Goal: Task Accomplishment & Management: Manage account settings

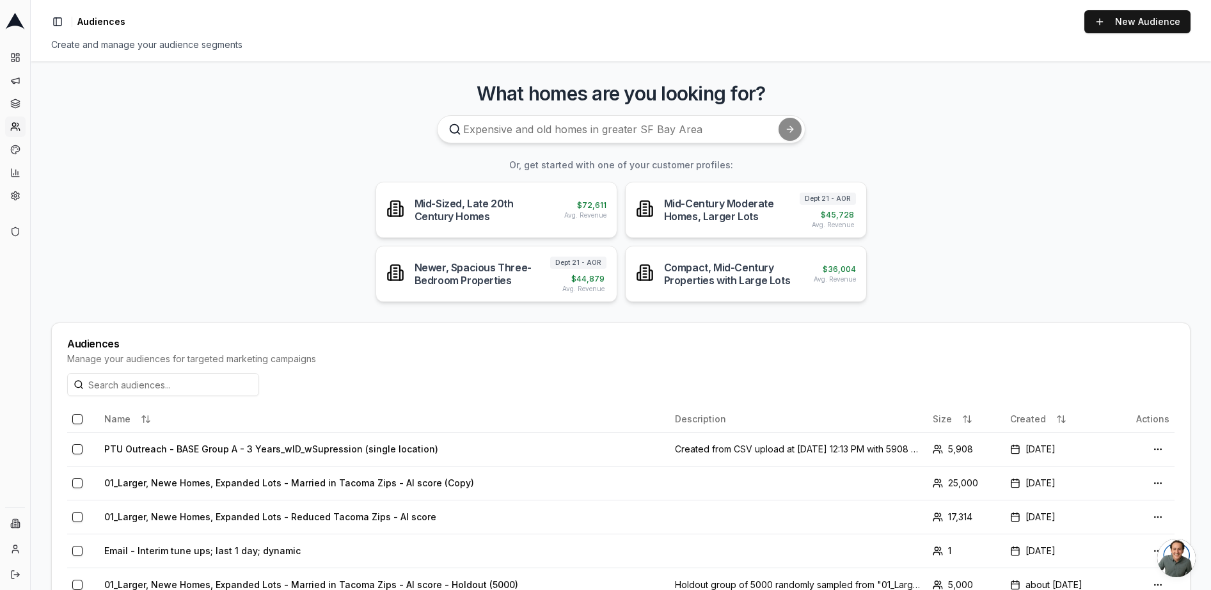
click at [1020, 178] on main "What homes are you looking for? Or, get started with one of your customer profi…" at bounding box center [621, 325] width 1181 height 529
click at [57, 19] on button "Toggle Sidebar" at bounding box center [58, 22] width 18 height 18
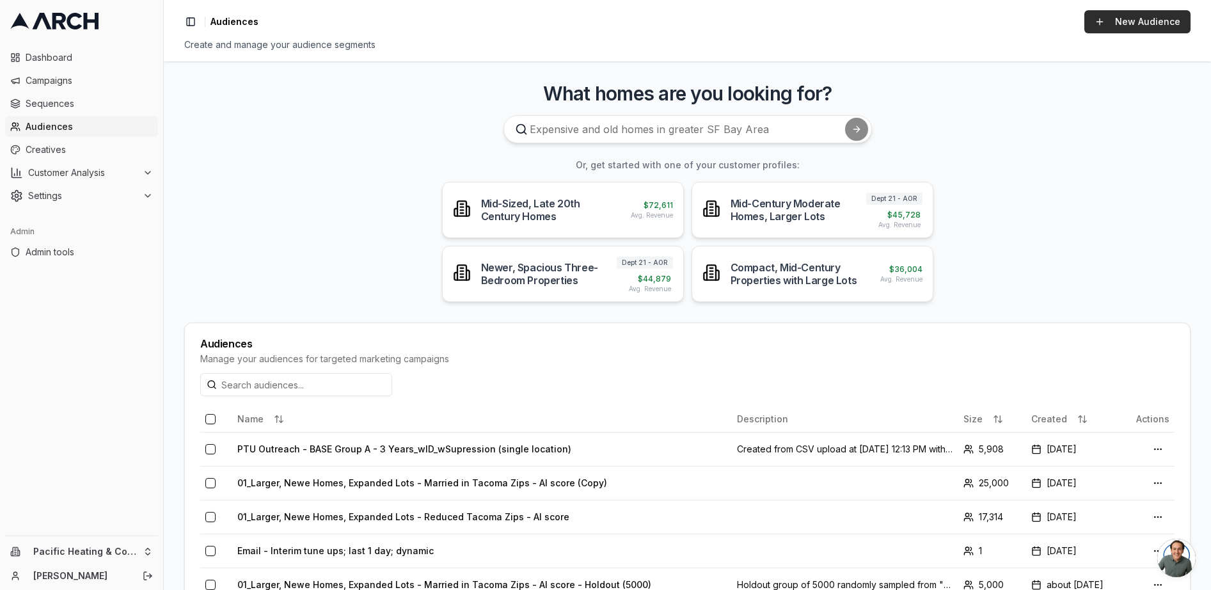
click at [1134, 29] on link "New Audience" at bounding box center [1138, 21] width 106 height 23
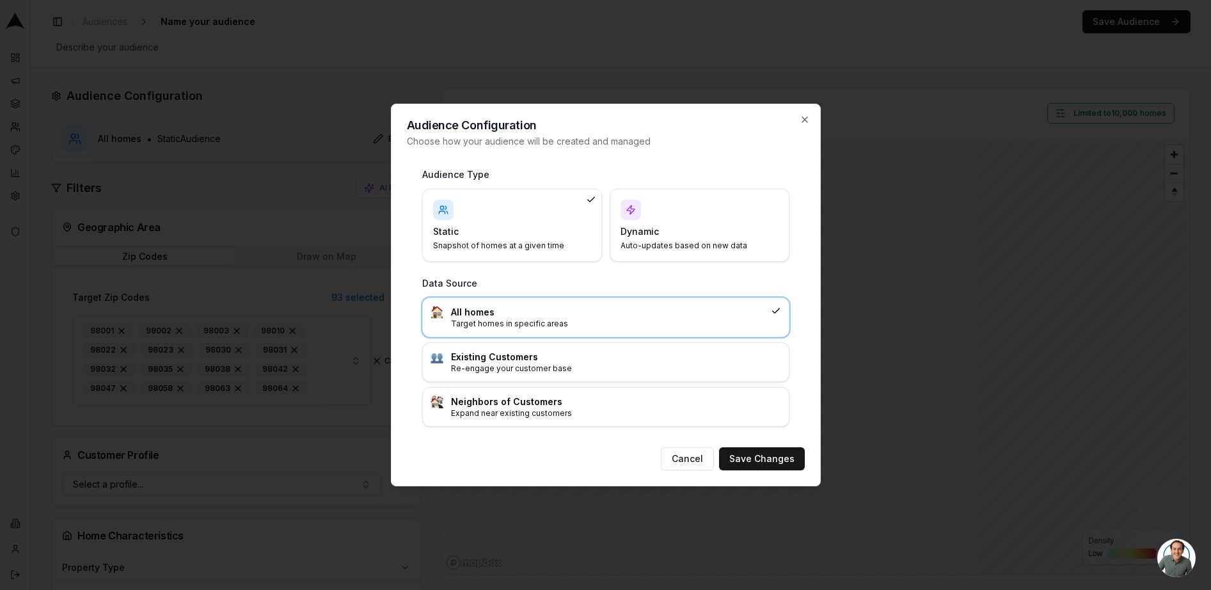
click at [697, 219] on div "Dynamic Auto-updates based on new data" at bounding box center [700, 225] width 158 height 51
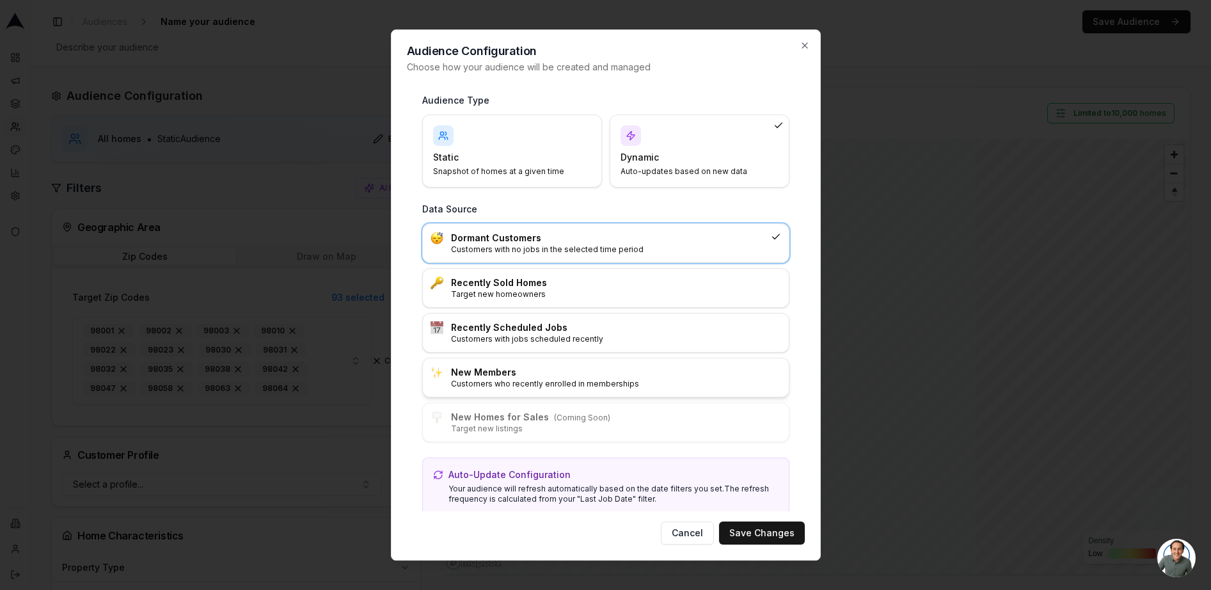
click at [555, 385] on p "Customers who recently enrolled in memberships" at bounding box center [616, 384] width 330 height 10
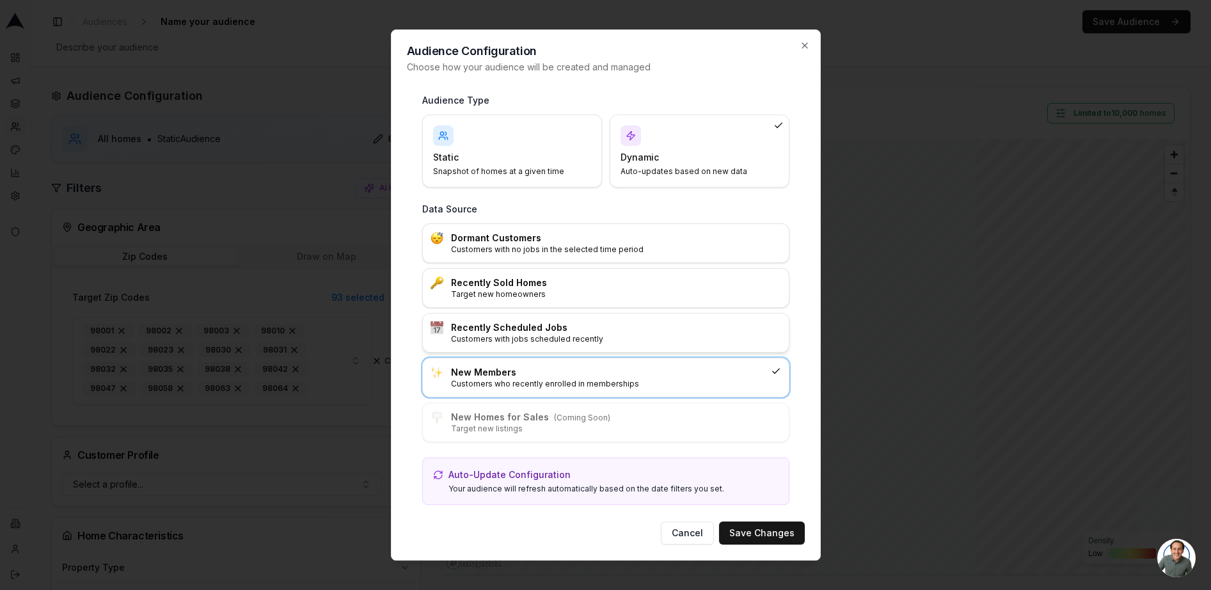
click at [632, 332] on h3 "Recently Scheduled Jobs" at bounding box center [616, 327] width 330 height 13
click at [751, 538] on button "Save Changes" at bounding box center [762, 532] width 86 height 23
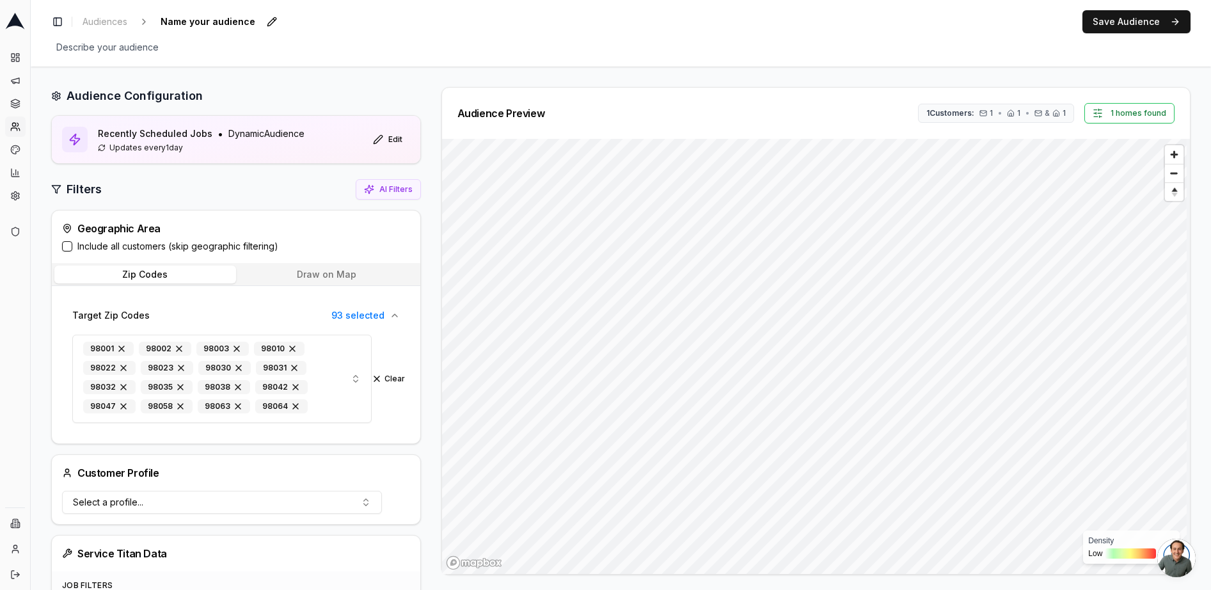
click at [250, 18] on span "Name your audience" at bounding box center [207, 22] width 105 height 18
type input "recent tune ups"
click at [70, 246] on button "Include all customers (skip geographic filtering)" at bounding box center [67, 246] width 10 height 10
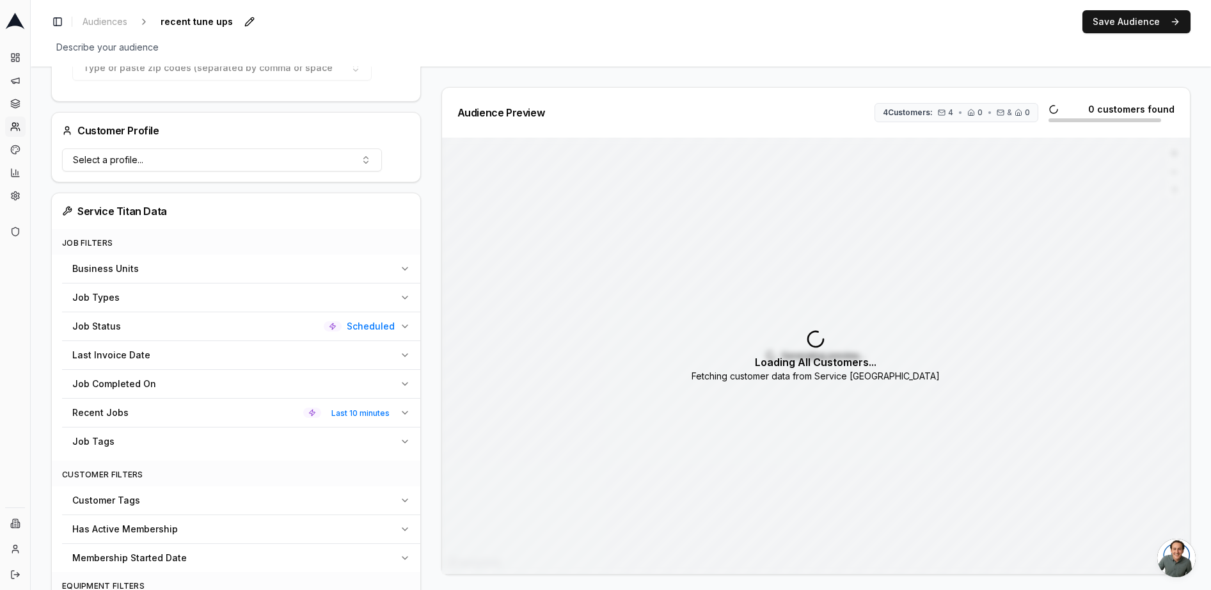
scroll to position [303, 0]
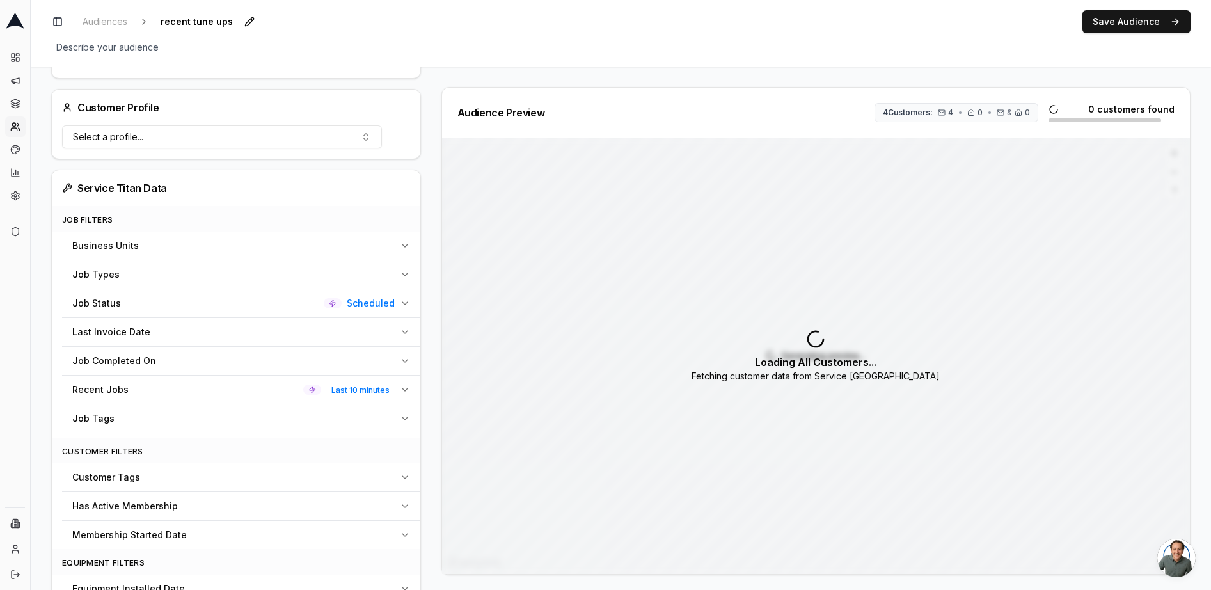
click at [259, 244] on div "Business Units" at bounding box center [233, 245] width 322 height 13
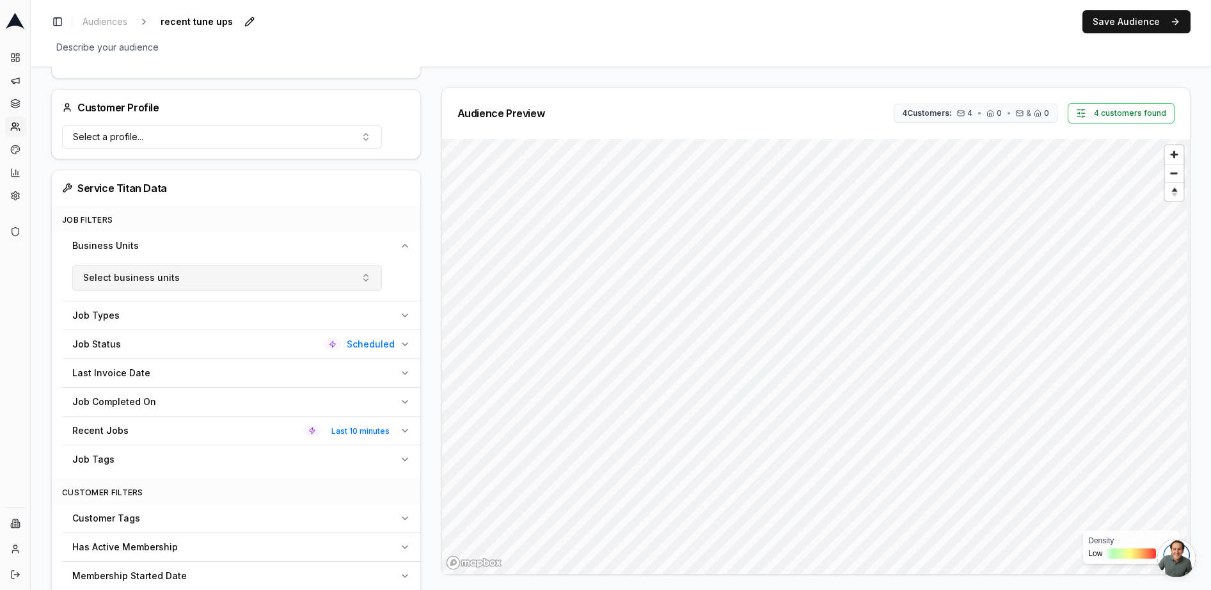
click at [262, 282] on button "Select business units" at bounding box center [227, 278] width 310 height 26
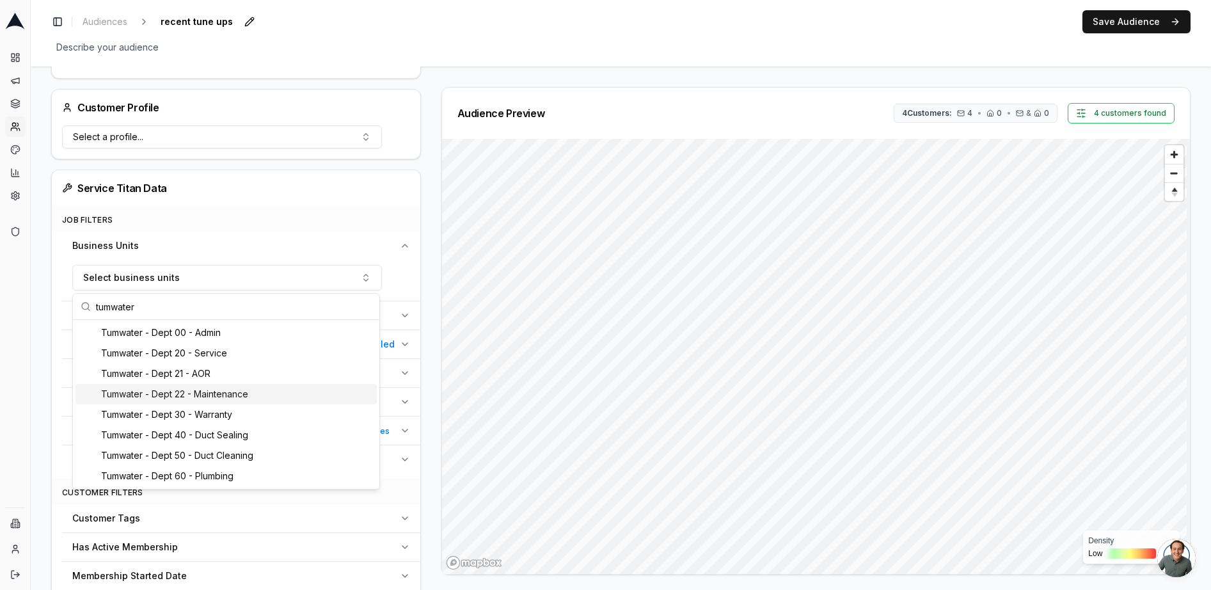
type input "tumwater"
click at [250, 400] on div "Tumwater - Dept 22 - Maintenance" at bounding box center [226, 394] width 301 height 20
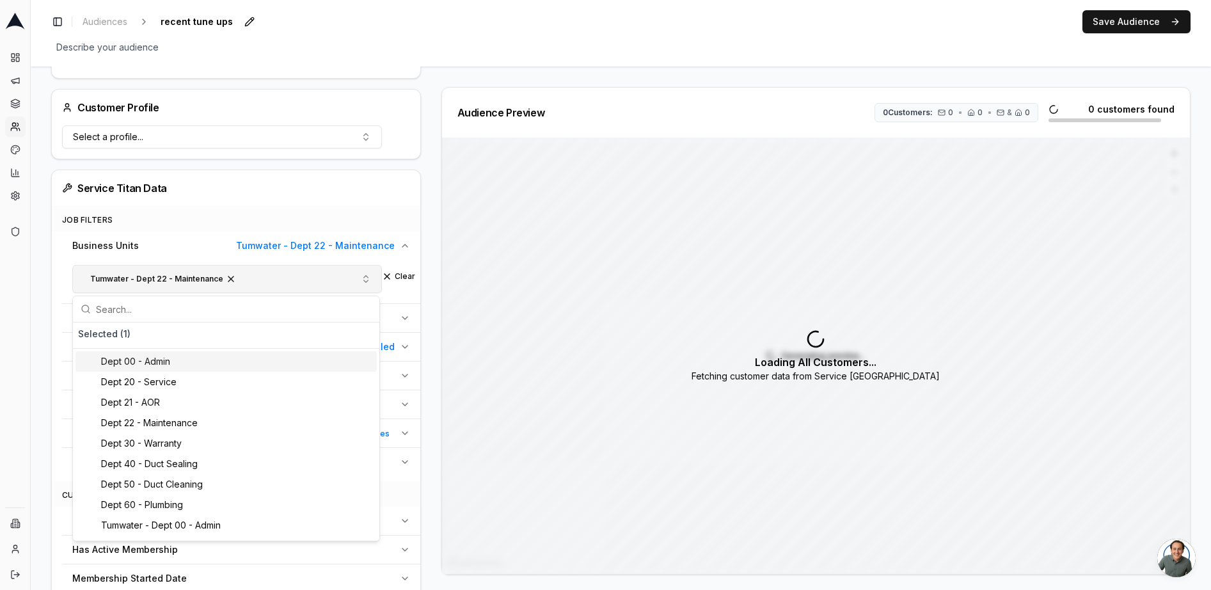
click at [299, 278] on button "Tumwater - Dept 22 - Maintenance" at bounding box center [227, 279] width 310 height 28
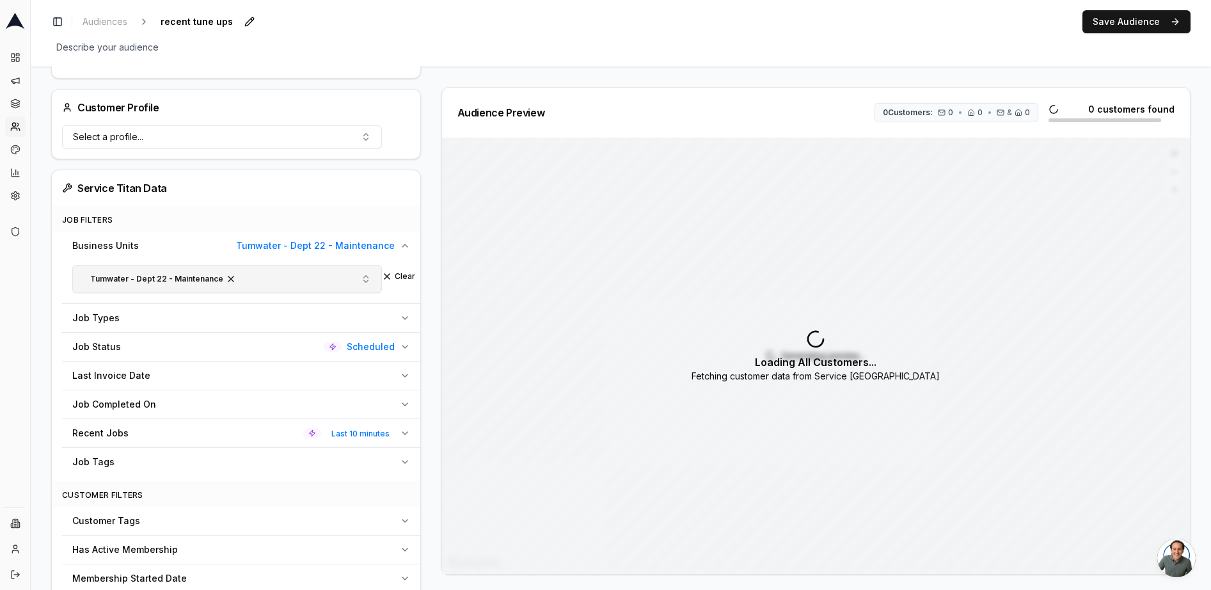
click at [299, 278] on button "Tumwater - Dept 22 - Maintenance" at bounding box center [227, 279] width 310 height 28
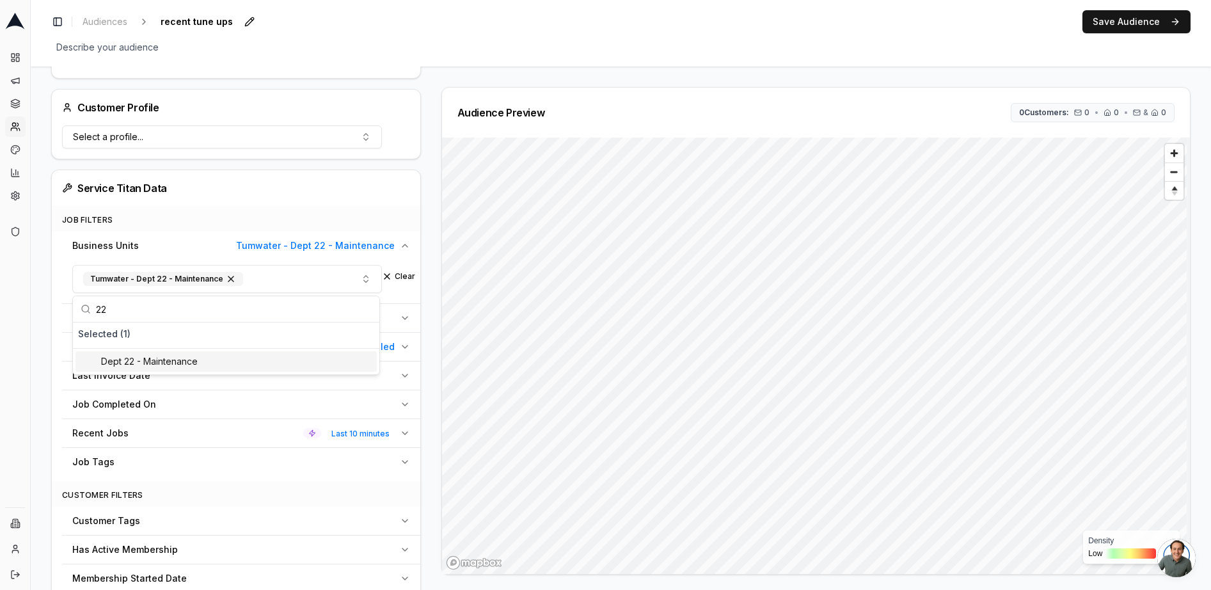
type input "22"
click at [202, 362] on div "Dept 22 - Maintenance" at bounding box center [226, 361] width 301 height 20
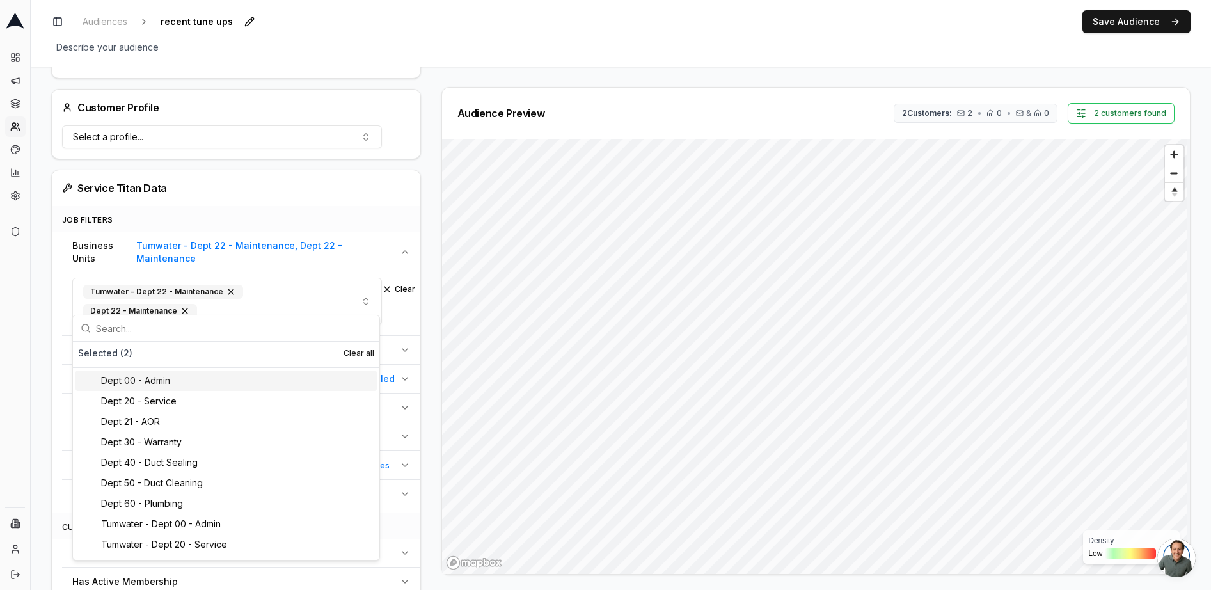
click at [399, 307] on div "Tumwater - Dept 22 - Maintenance Dept 22 - Maintenance Clear" at bounding box center [241, 301] width 338 height 47
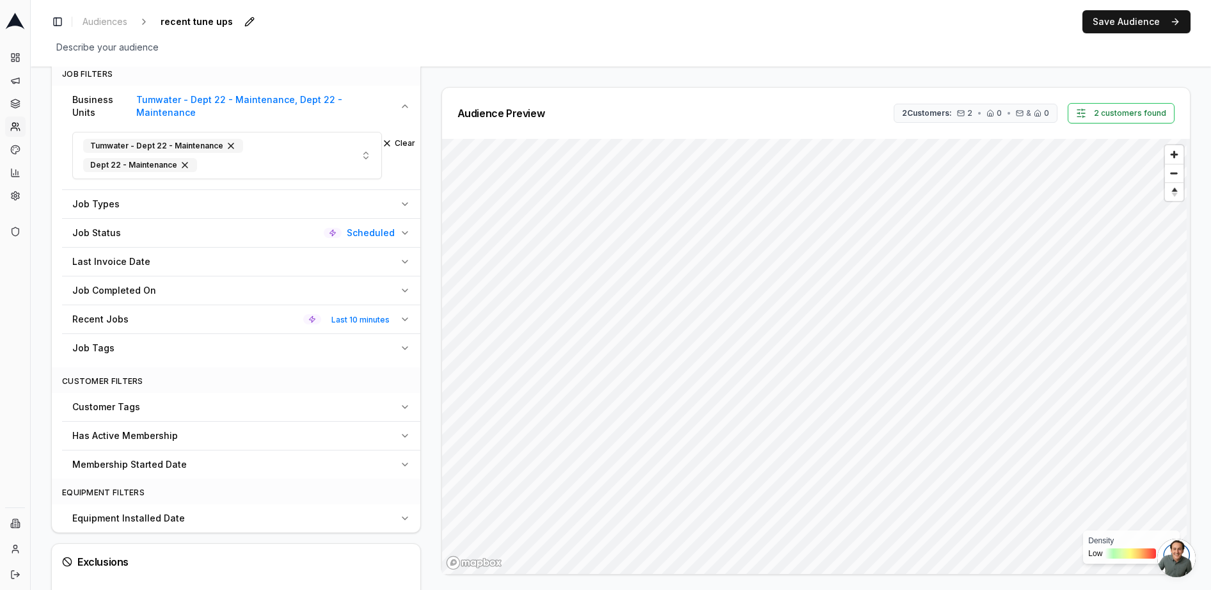
scroll to position [485, 0]
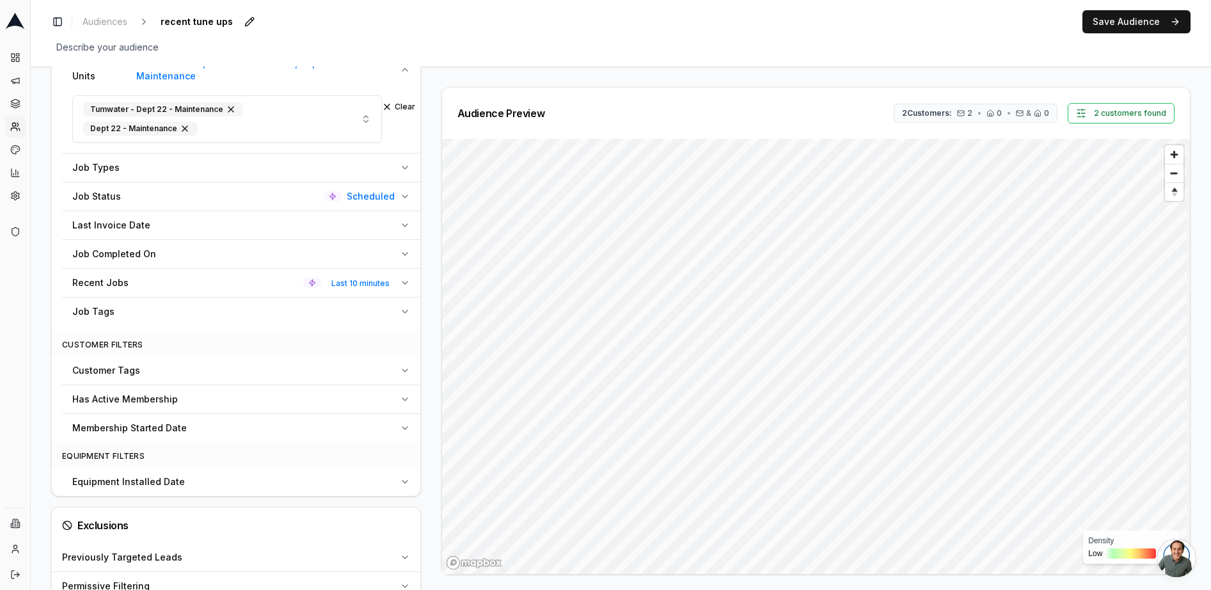
click at [379, 276] on span "Last 10 minutes" at bounding box center [360, 283] width 68 height 15
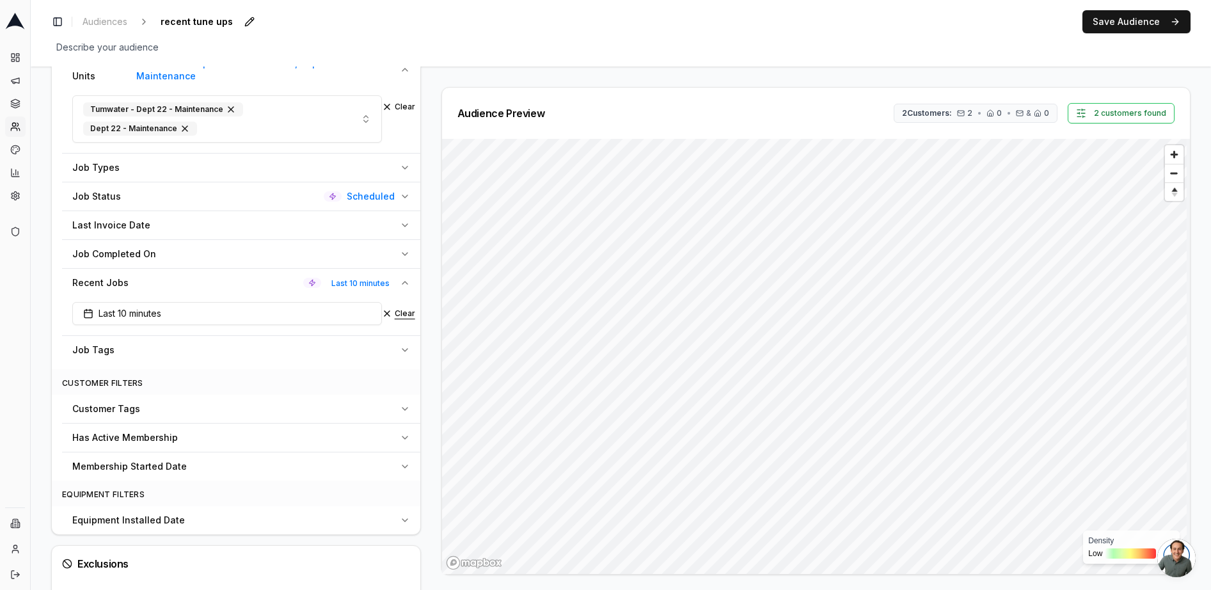
click at [395, 308] on button "Clear" at bounding box center [398, 313] width 33 height 10
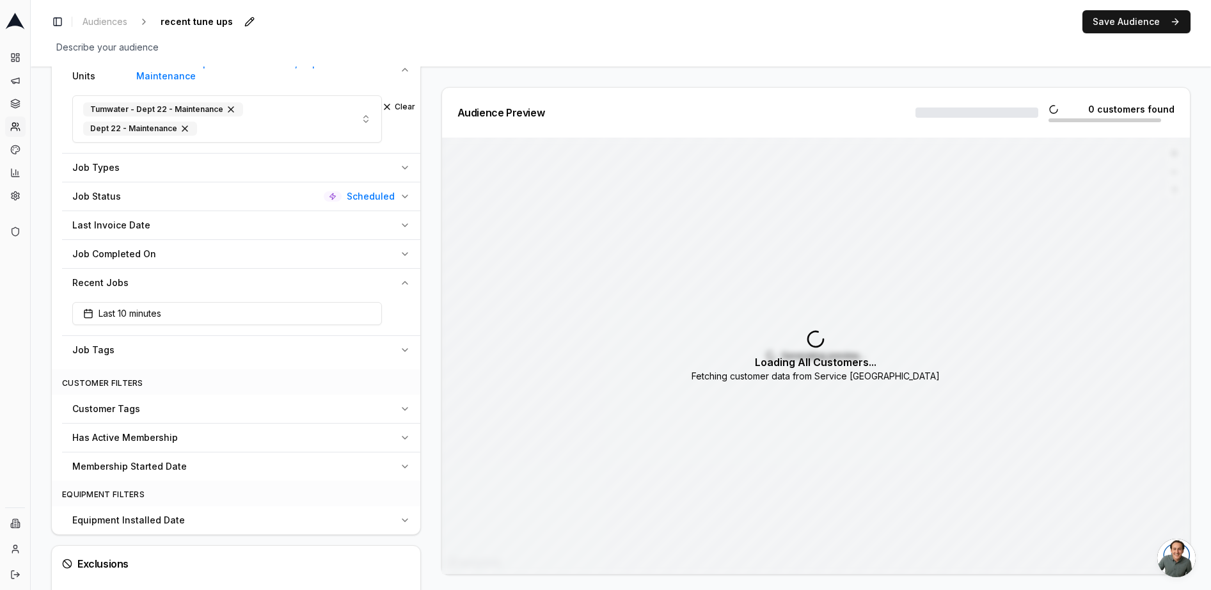
click at [363, 248] on div "Job Completed On" at bounding box center [233, 254] width 322 height 13
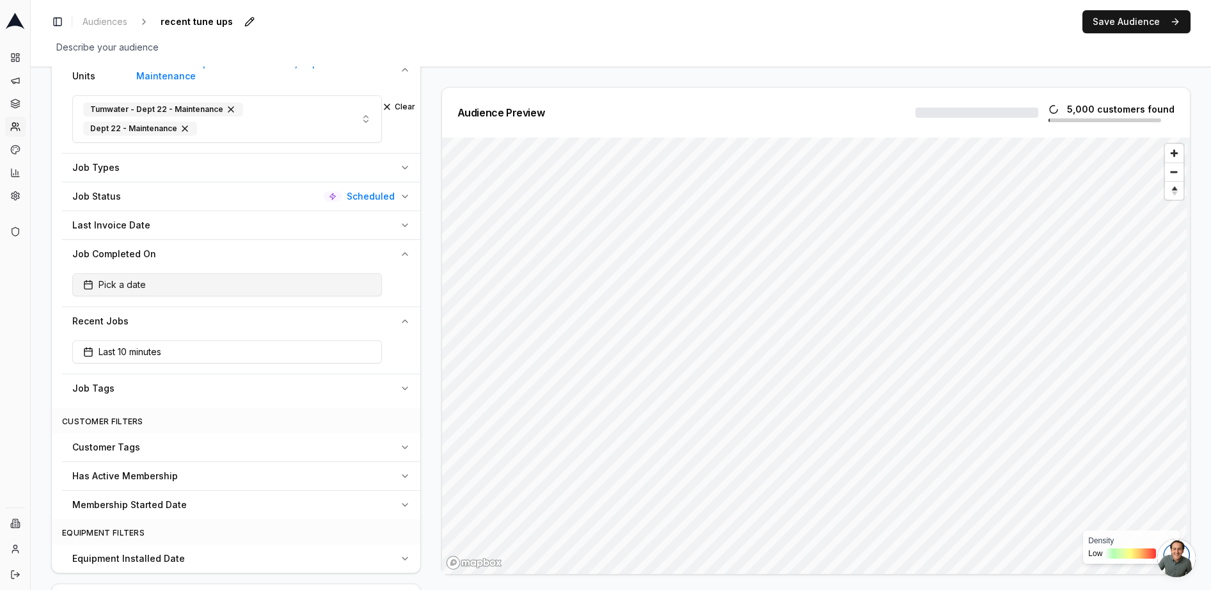
click at [210, 273] on button "Pick a date" at bounding box center [227, 284] width 310 height 23
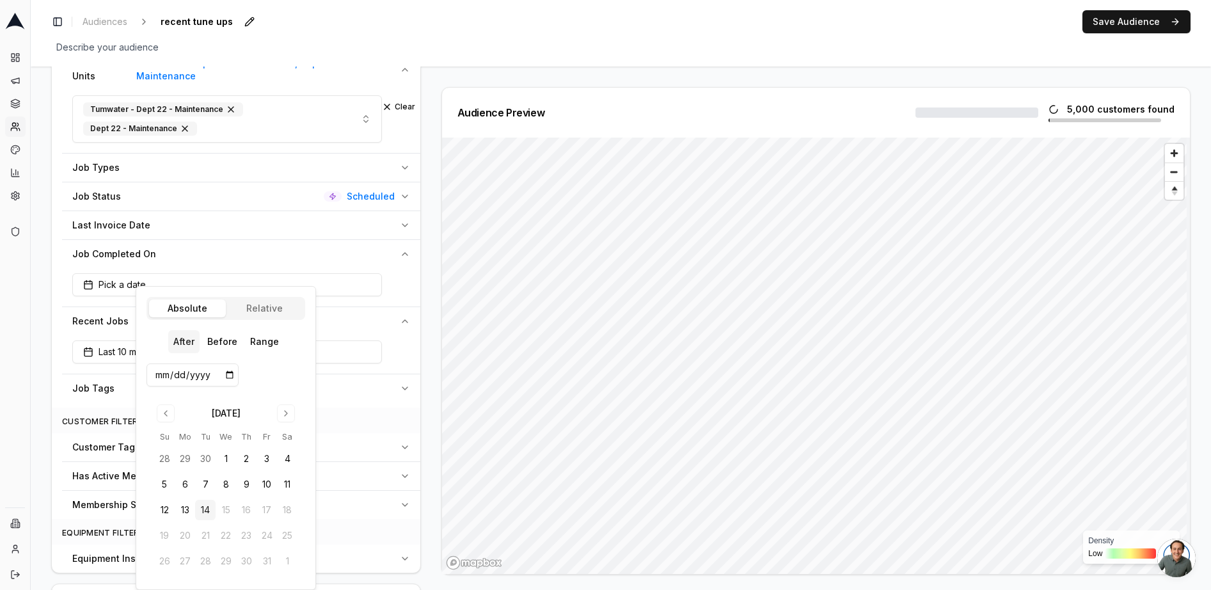
click at [252, 305] on button "Relative" at bounding box center [264, 308] width 77 height 18
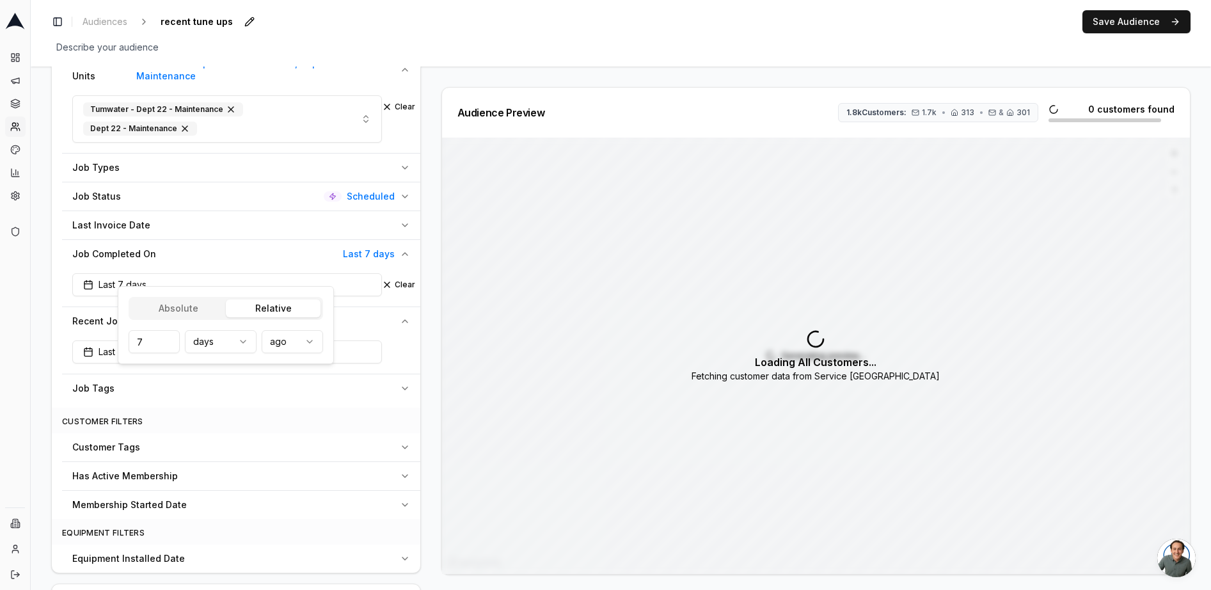
click at [211, 346] on html "Dashboard Campaigns Sequences Audiences Creatives Customer Analysis Settings Ad…" at bounding box center [605, 295] width 1211 height 590
click at [147, 344] on input "7" at bounding box center [154, 341] width 51 height 23
type input "3"
click at [431, 283] on div "Audience Preview 147 Customers: 140 • 50 • & 49 0 customers found Generating pr…" at bounding box center [811, 331] width 760 height 488
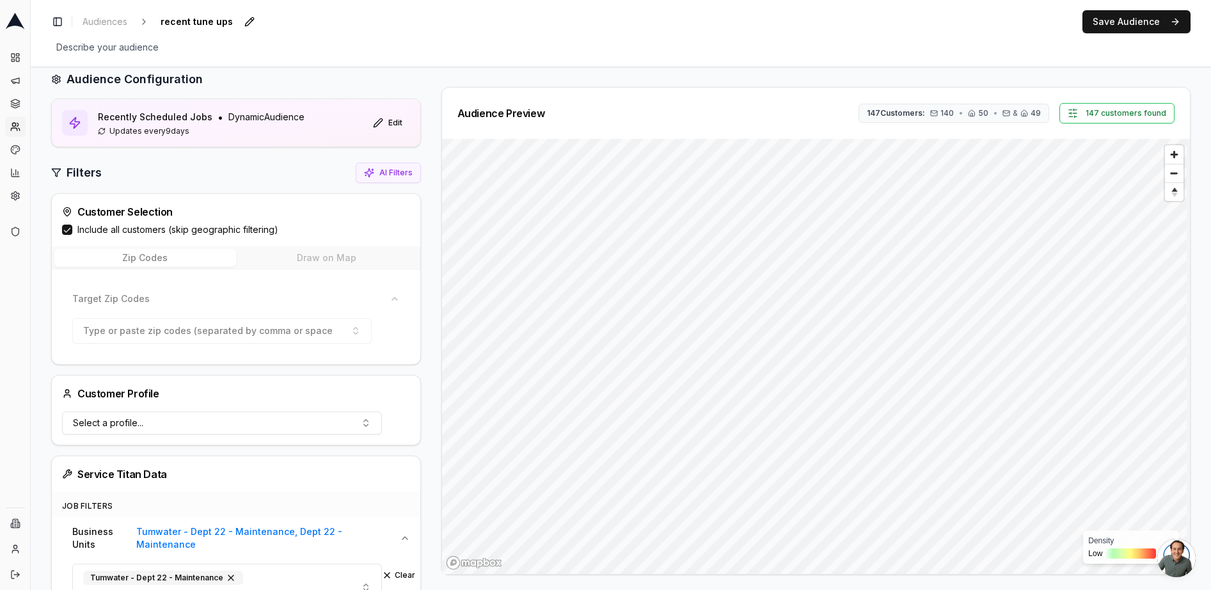
scroll to position [0, 0]
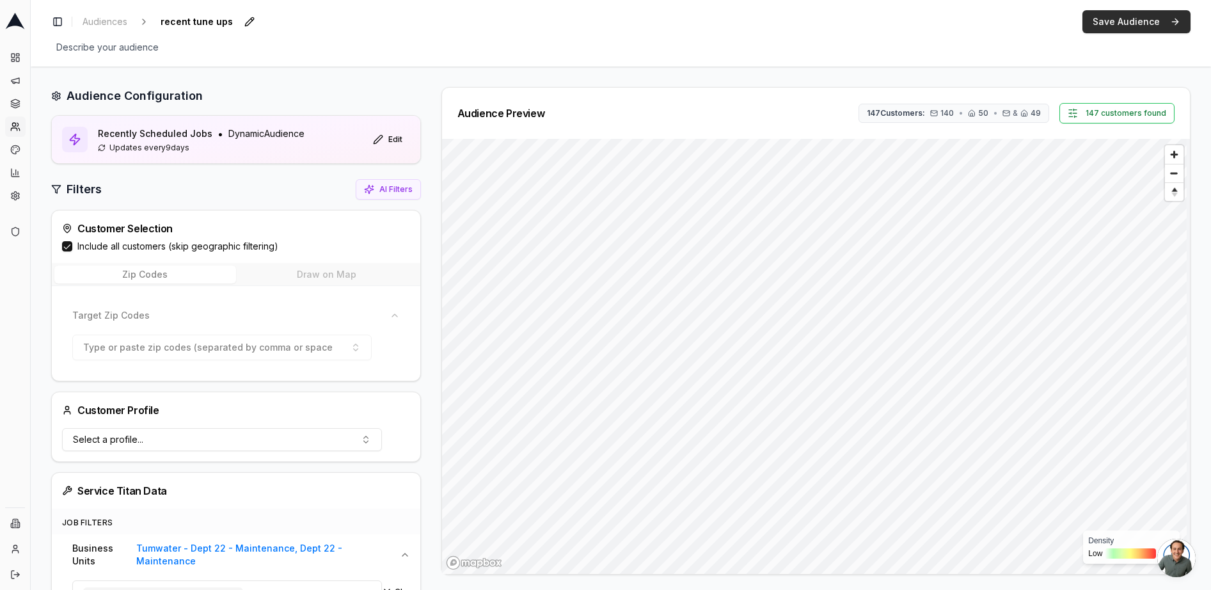
click at [1112, 21] on button "Save Audience" at bounding box center [1137, 21] width 108 height 23
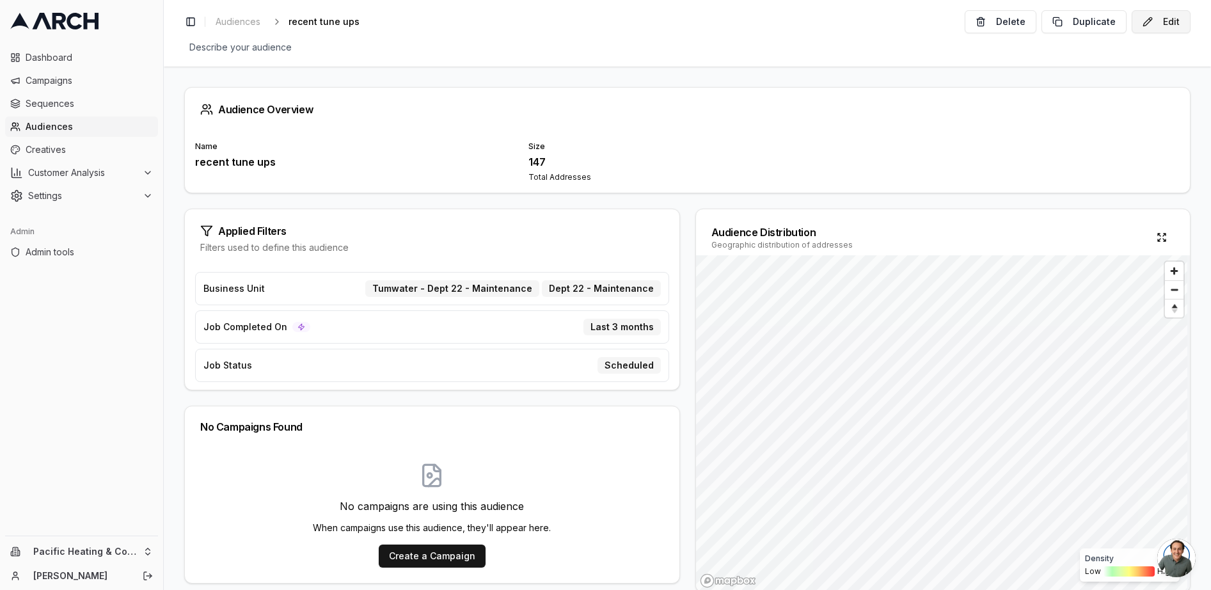
click at [1182, 24] on button "Edit" at bounding box center [1161, 21] width 59 height 23
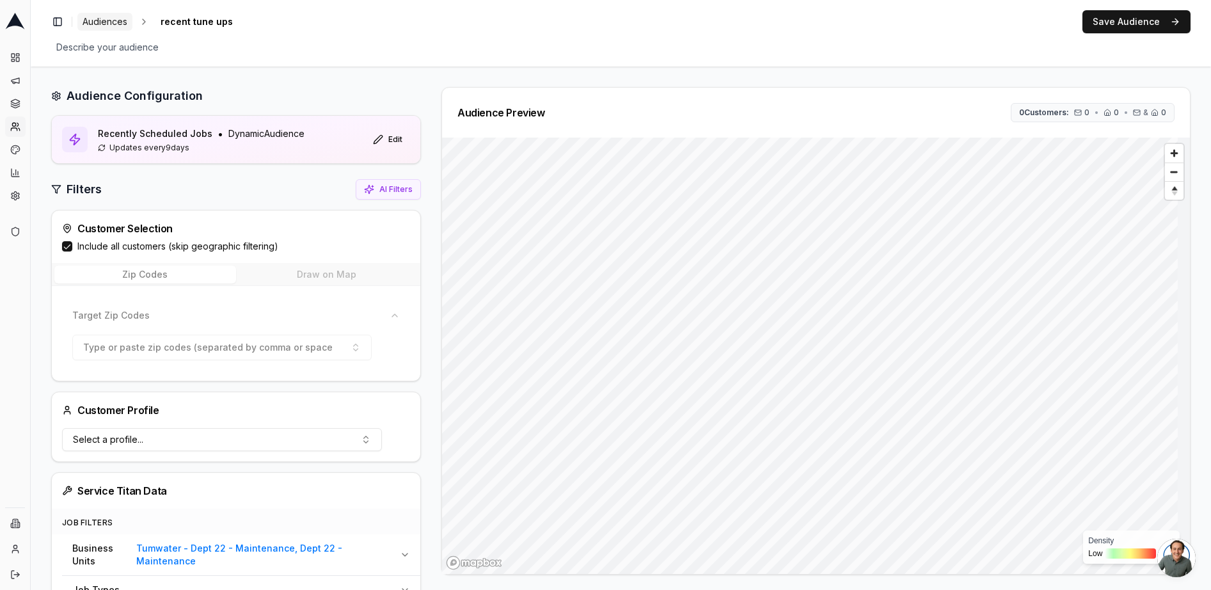
click at [99, 23] on span "Audiences" at bounding box center [105, 21] width 45 height 13
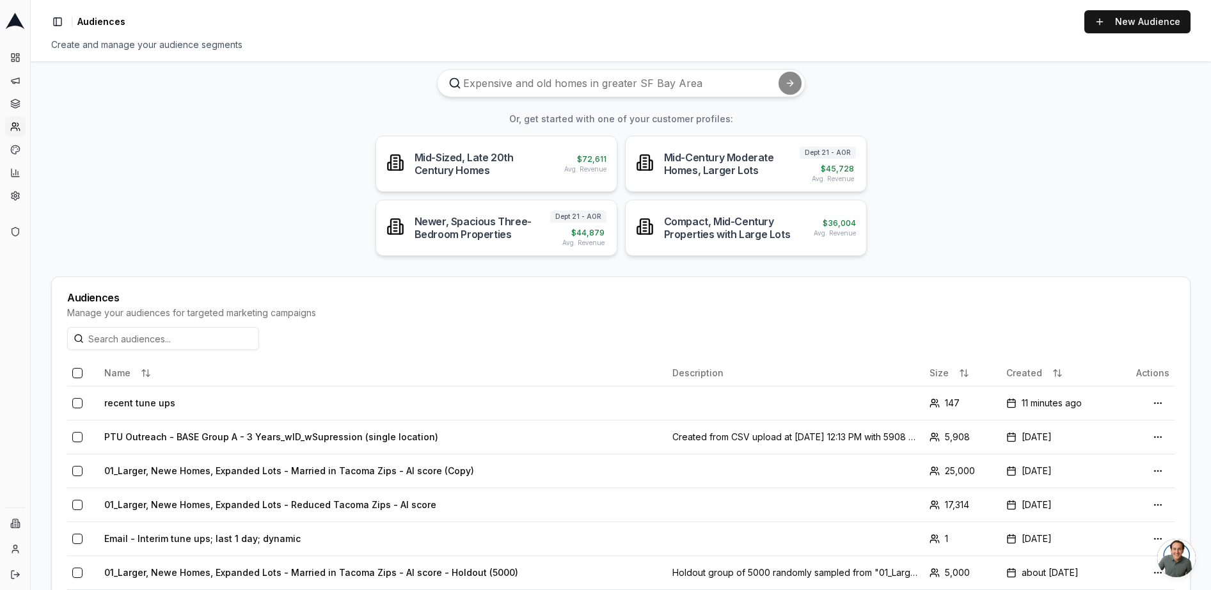
scroll to position [47, 0]
click at [145, 400] on td "recent tune ups" at bounding box center [383, 402] width 568 height 34
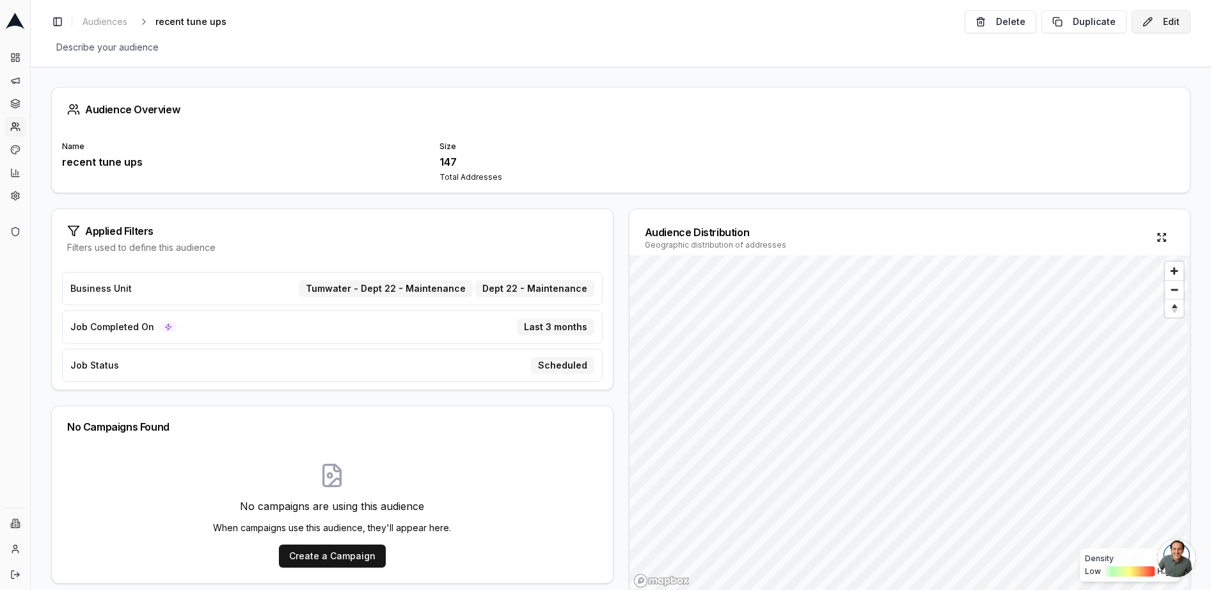
click at [1166, 26] on button "Edit" at bounding box center [1161, 21] width 59 height 23
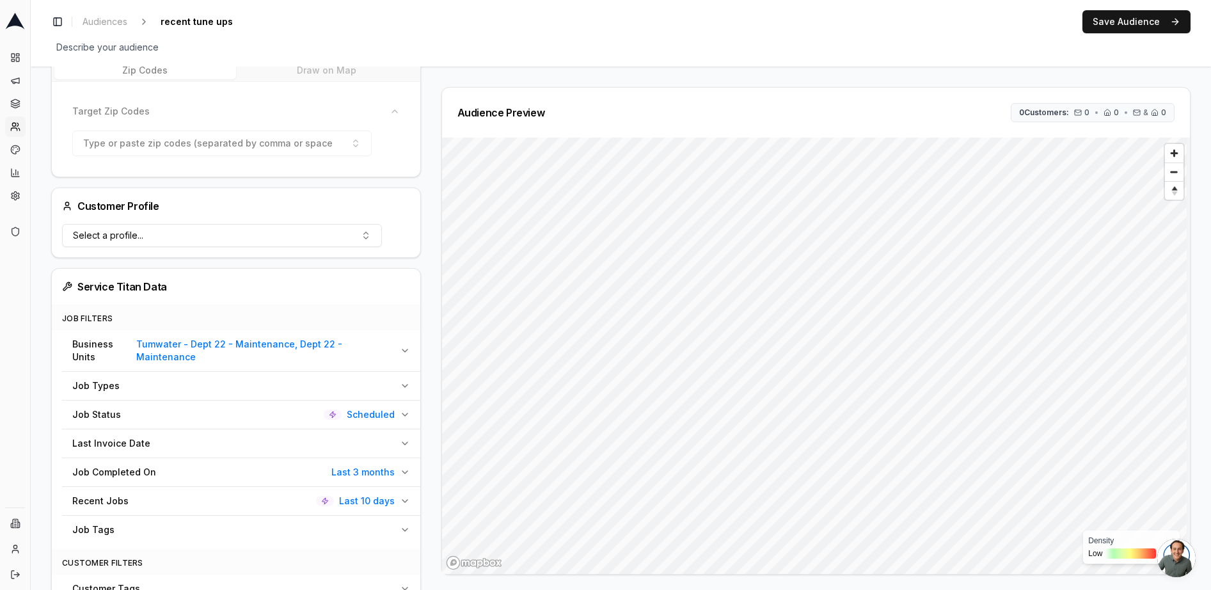
scroll to position [227, 0]
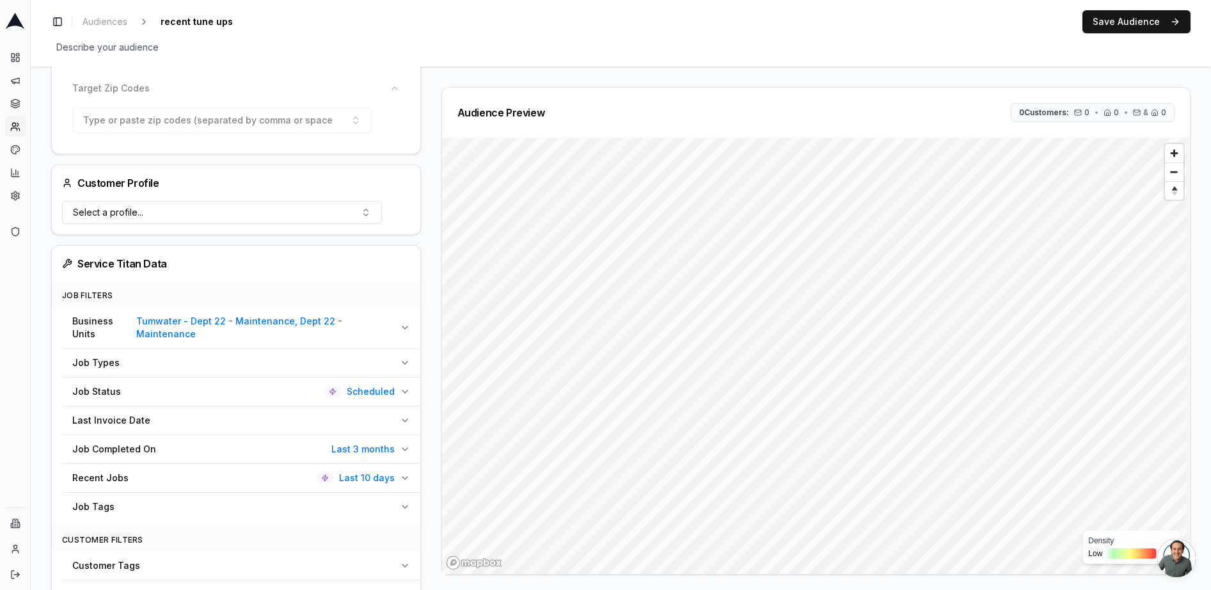
click at [402, 473] on icon "button" at bounding box center [405, 478] width 10 height 10
click at [114, 24] on span "Audiences" at bounding box center [105, 21] width 45 height 13
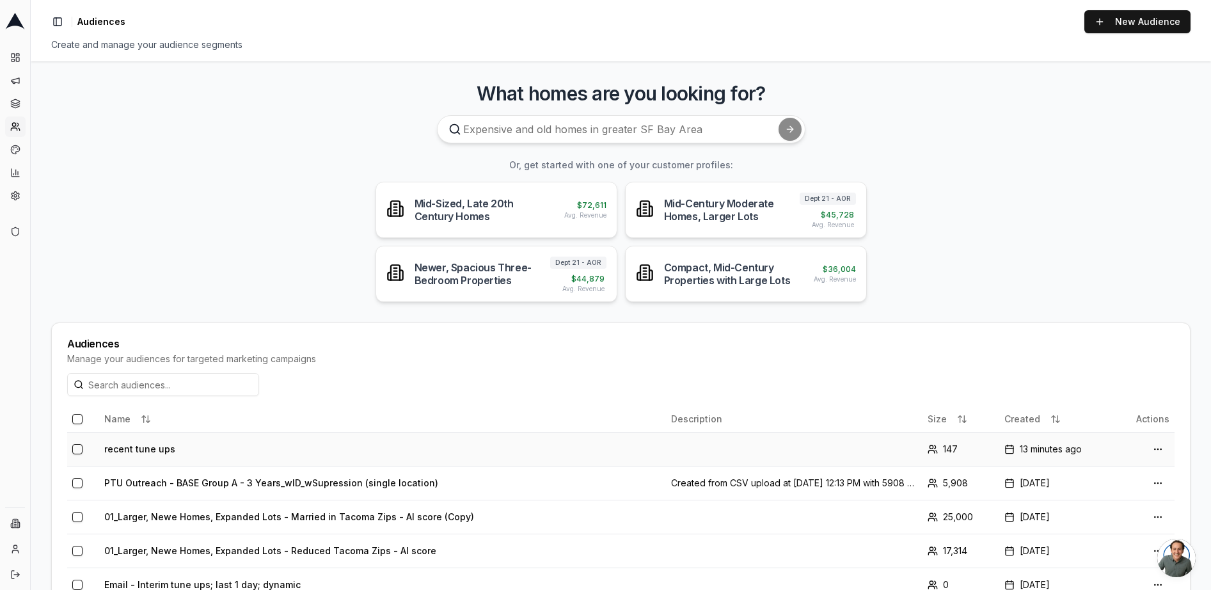
click at [148, 449] on td "recent tune ups" at bounding box center [382, 449] width 567 height 34
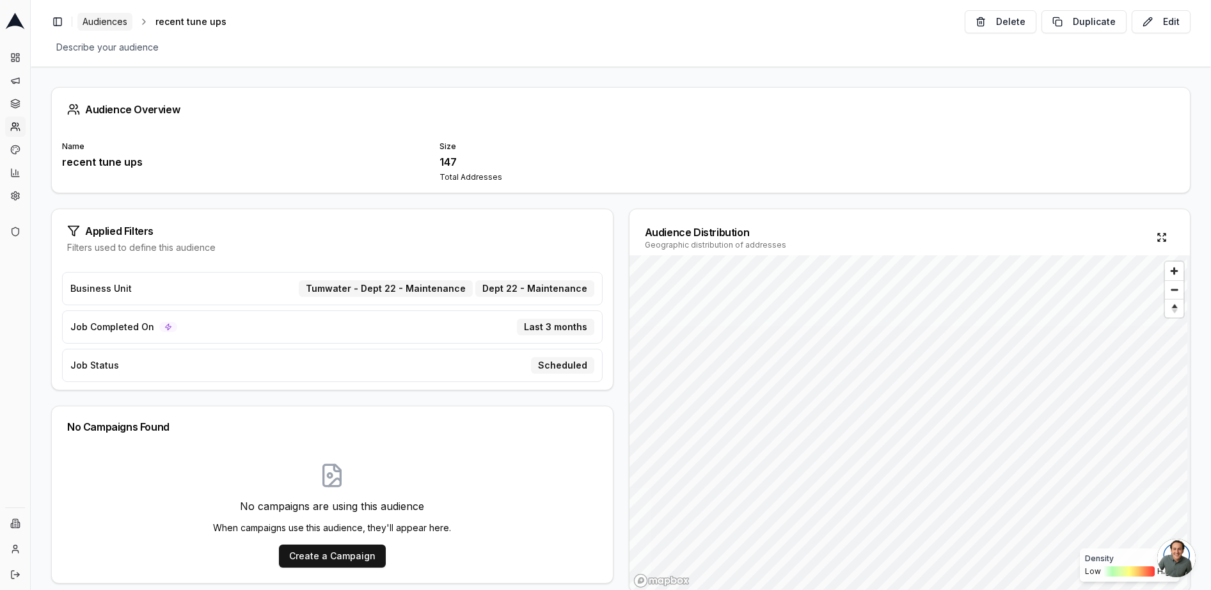
click at [112, 26] on span "Audiences" at bounding box center [105, 21] width 45 height 13
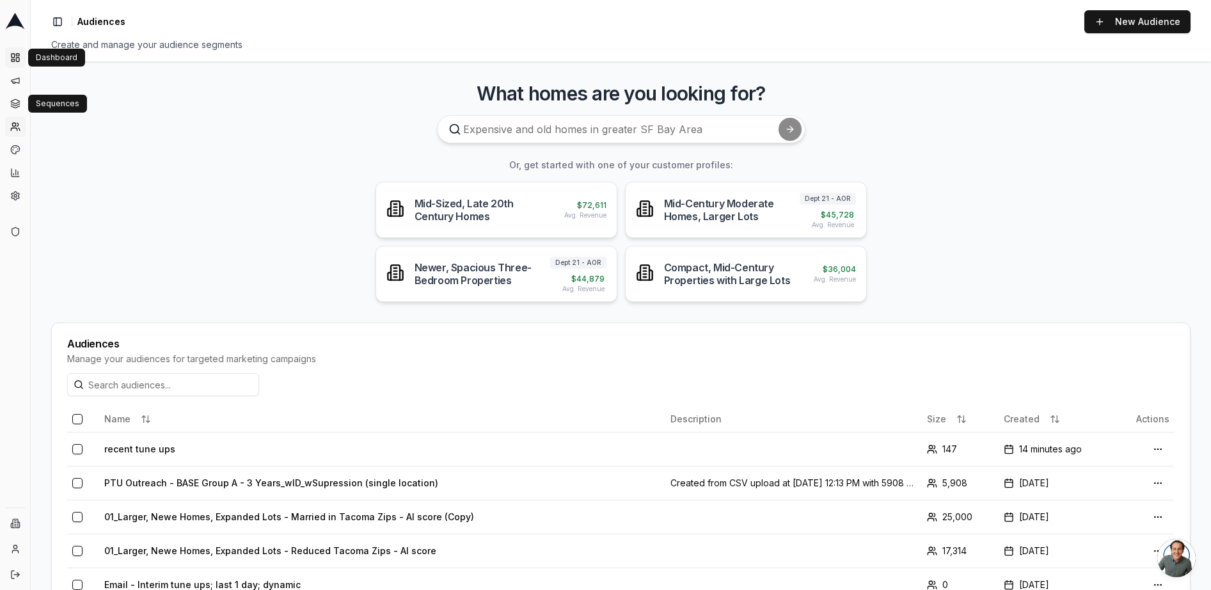
click at [13, 61] on rect at bounding box center [13, 61] width 3 height 2
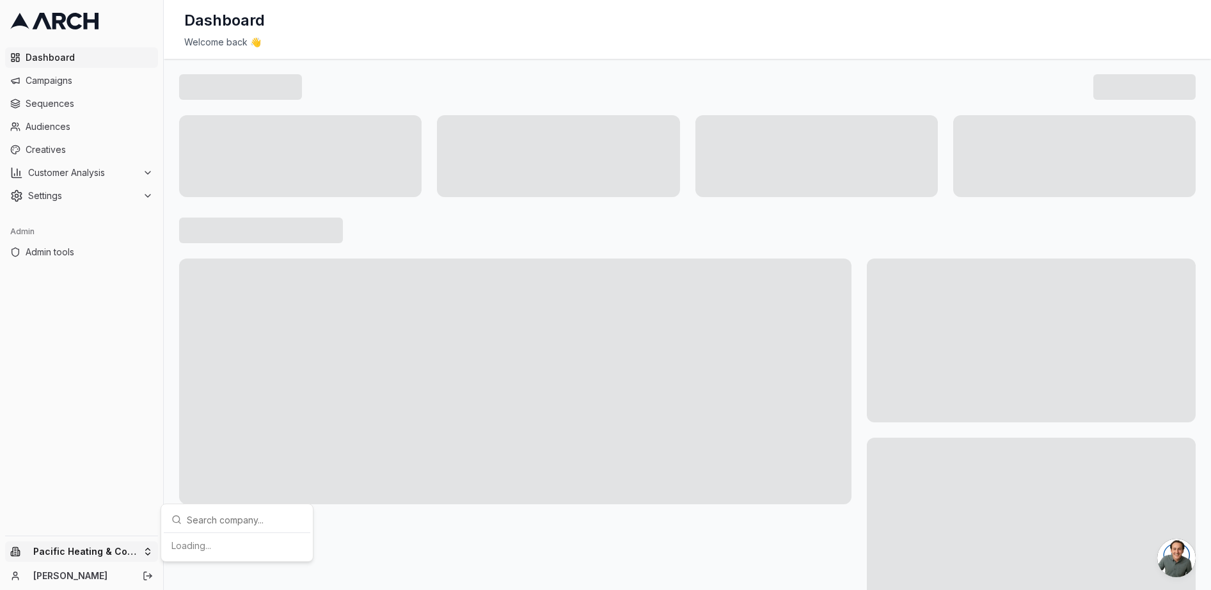
click at [127, 546] on html "Dashboard Campaigns Sequences Audiences Creatives Customer Analysis Settings Ad…" at bounding box center [605, 295] width 1211 height 590
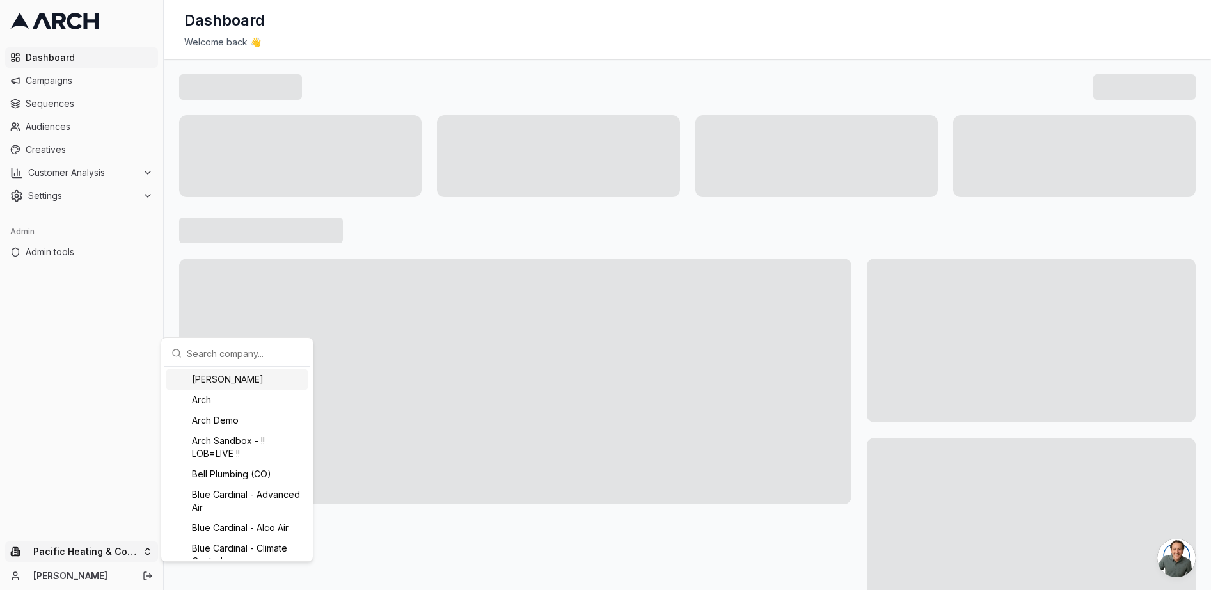
click at [253, 354] on input "text" at bounding box center [245, 353] width 116 height 26
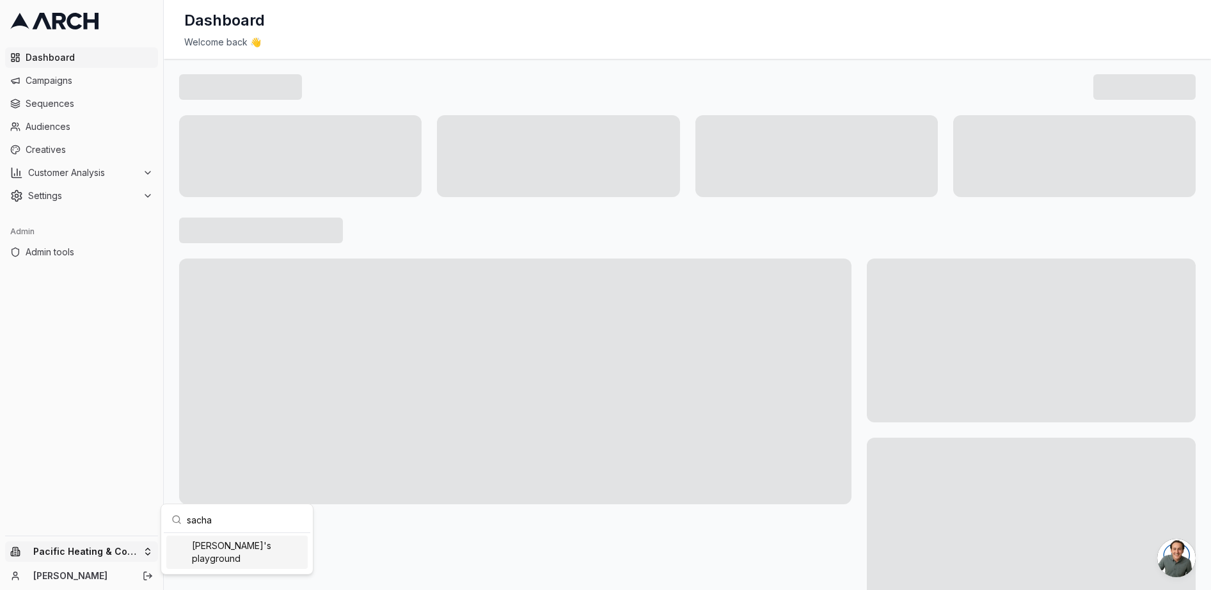
type input "sacha"
click at [259, 550] on div "Sacha's playground" at bounding box center [236, 552] width 141 height 33
click at [63, 93] on html "Dashboard Campaigns Sequences Audiences Creatives Customer Analysis Settings Ad…" at bounding box center [605, 295] width 1211 height 590
click at [62, 130] on span "Audiences" at bounding box center [89, 126] width 127 height 13
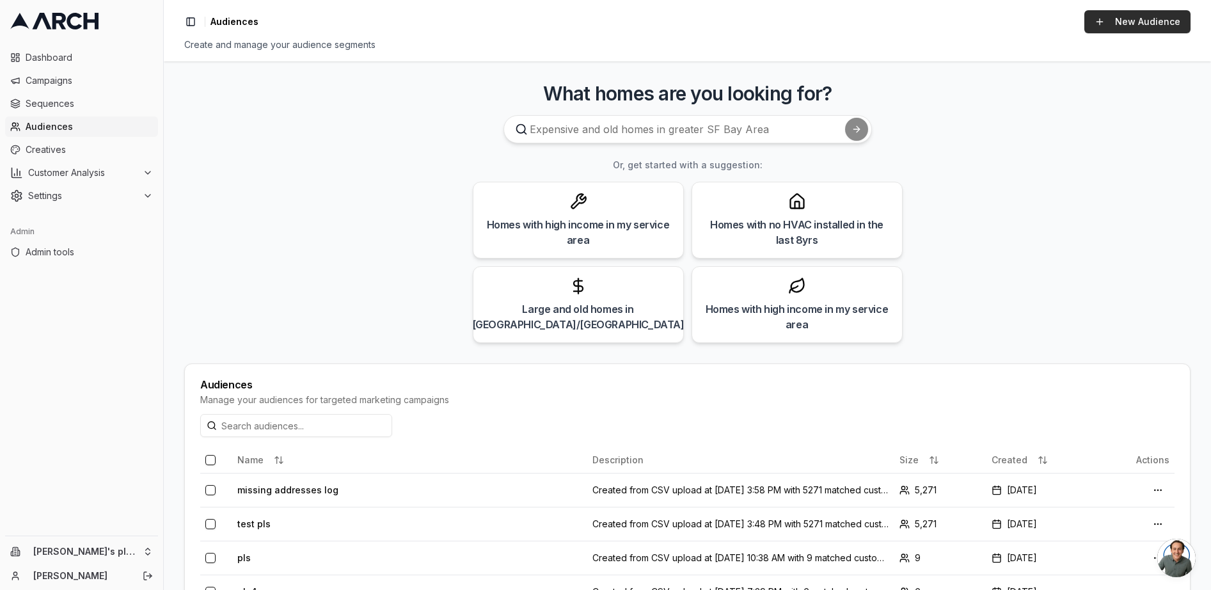
click at [1120, 24] on link "New Audience" at bounding box center [1138, 21] width 106 height 23
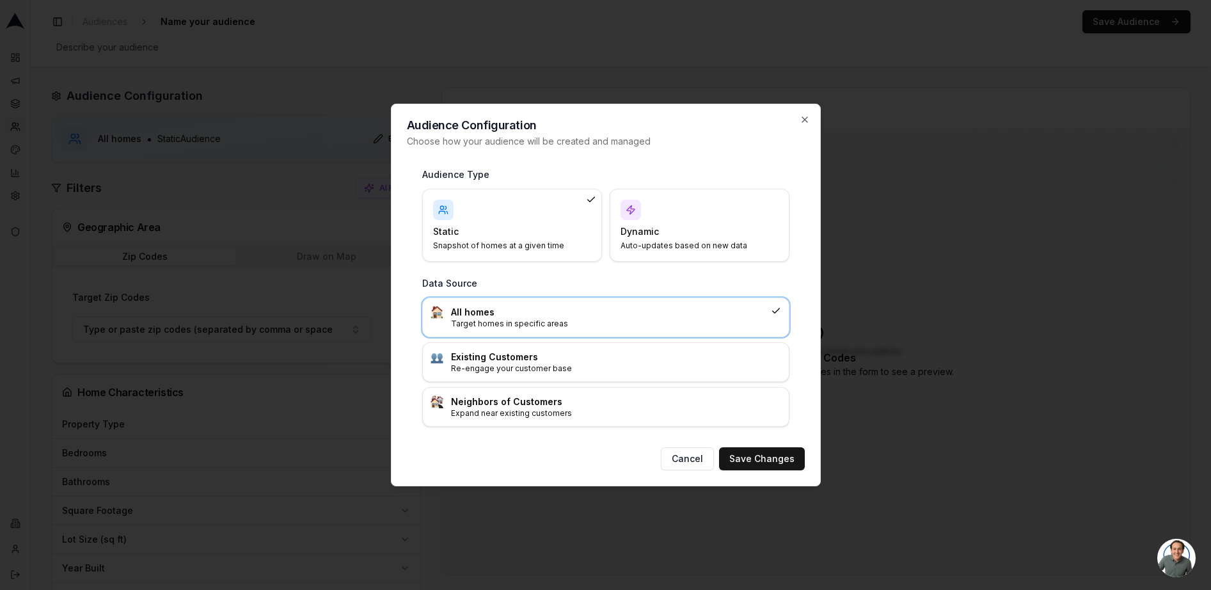
click at [661, 230] on h4 "Dynamic" at bounding box center [692, 231] width 143 height 13
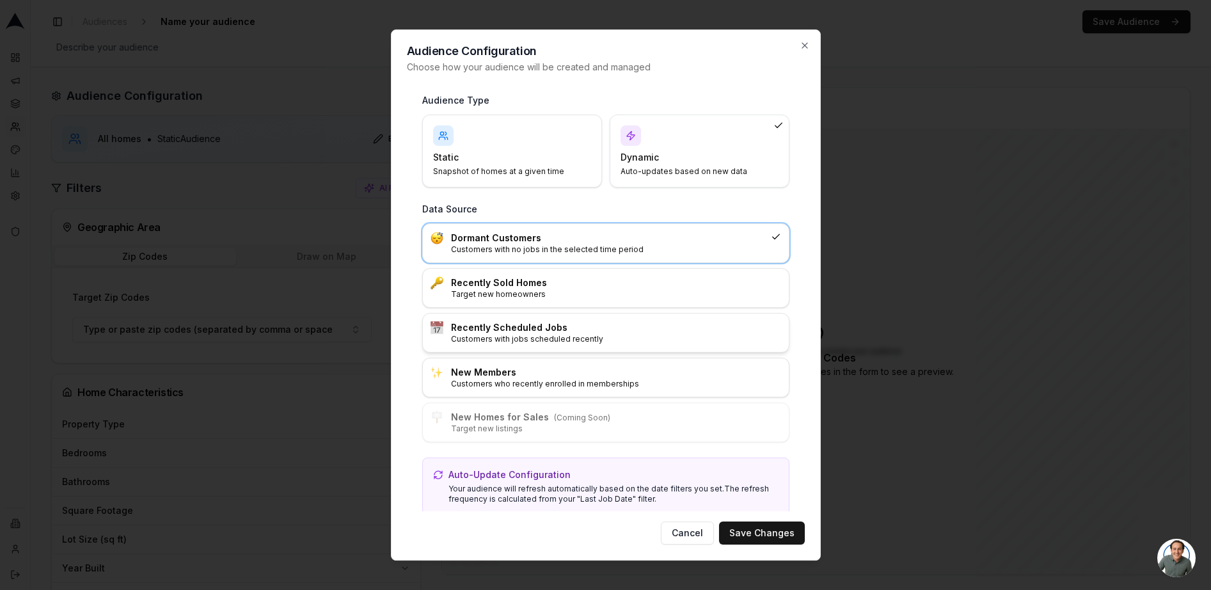
click at [529, 331] on h3 "Recently Scheduled Jobs" at bounding box center [616, 327] width 330 height 13
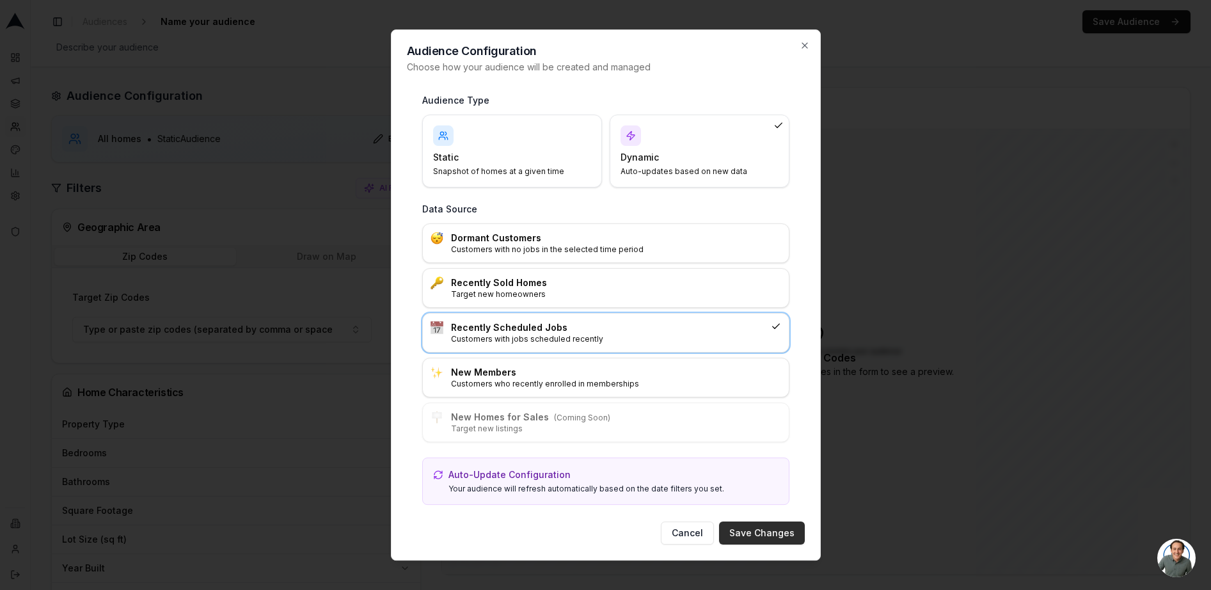
click at [751, 537] on button "Save Changes" at bounding box center [762, 532] width 86 height 23
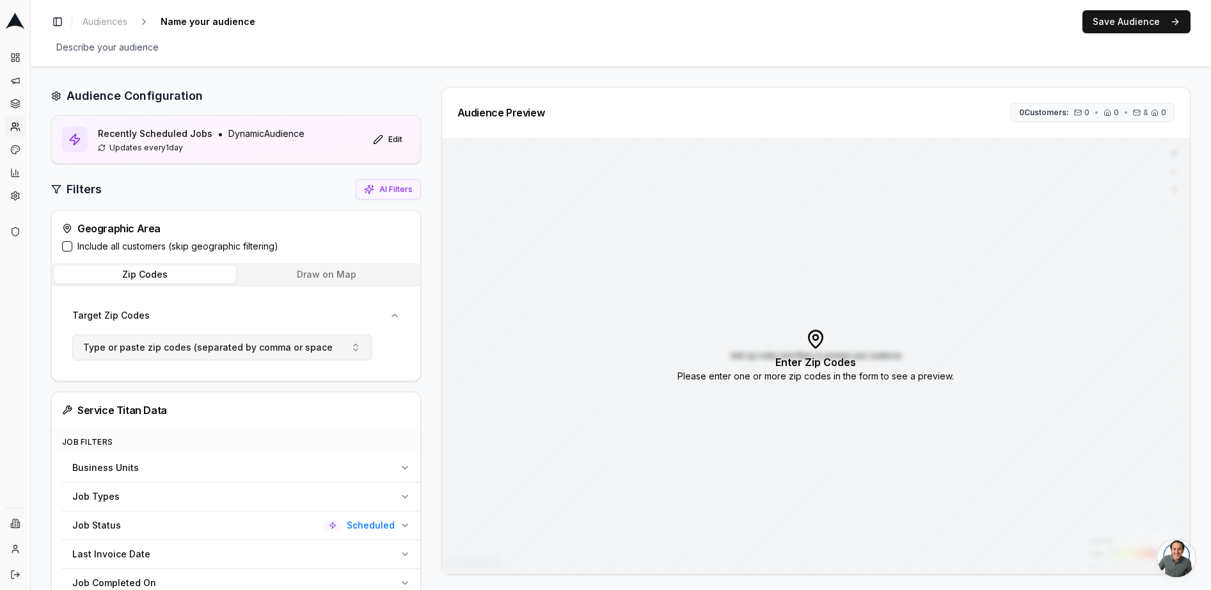
click at [230, 343] on span "Type or paste zip codes (separated by comma or space)" at bounding box center [209, 347] width 253 height 13
click at [274, 236] on div "Geographic Area Include all customers (skip geographic filtering)" at bounding box center [236, 237] width 369 height 52
click at [68, 247] on button "Include all customers (skip geographic filtering)" at bounding box center [67, 246] width 10 height 10
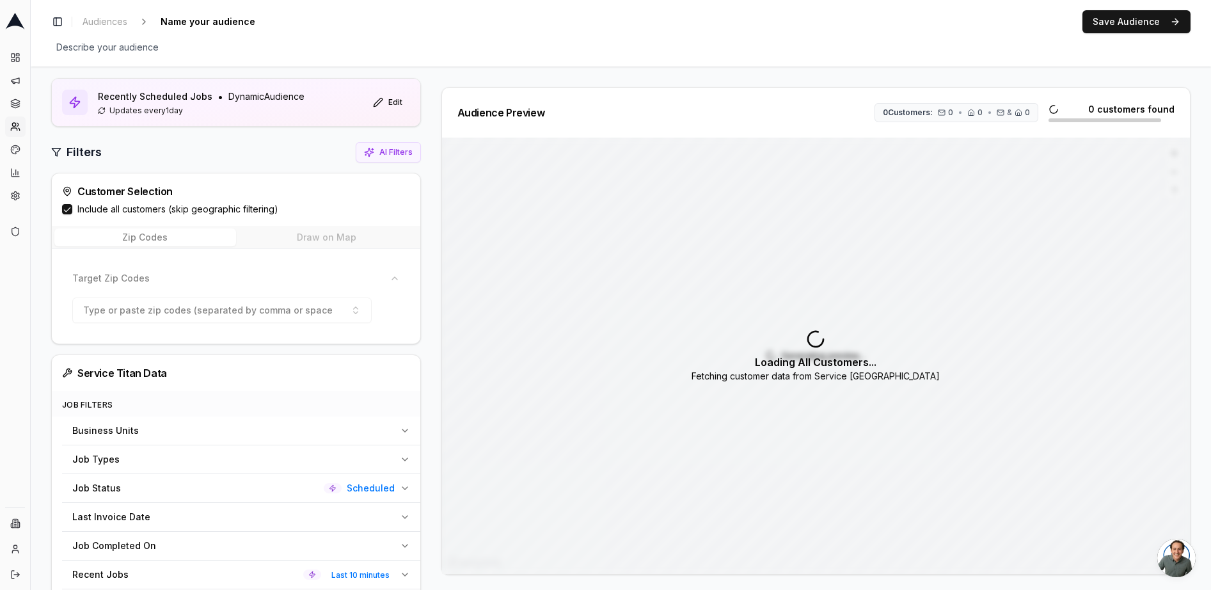
scroll to position [60, 0]
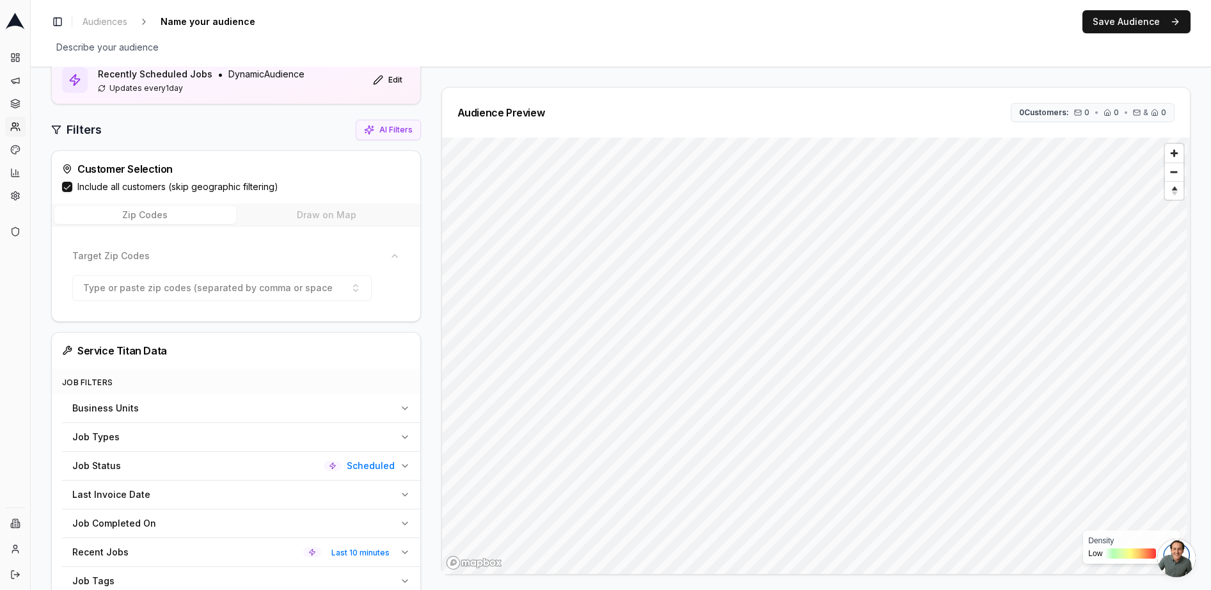
click at [175, 404] on div "Business Units" at bounding box center [233, 408] width 322 height 13
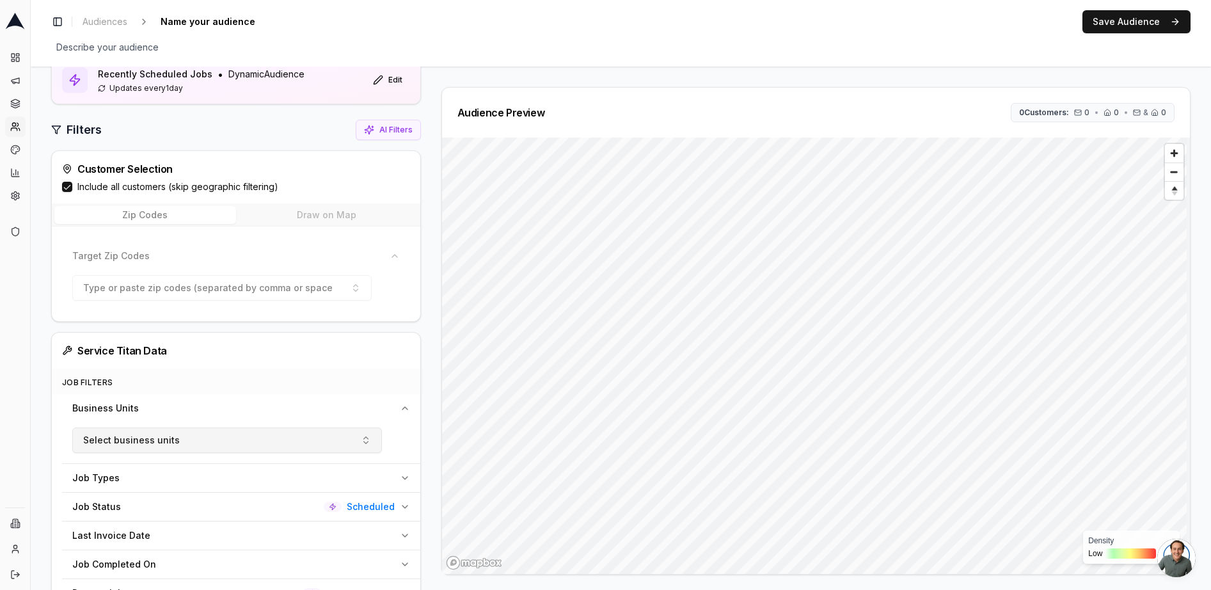
click at [237, 445] on button "Select business units" at bounding box center [227, 440] width 310 height 26
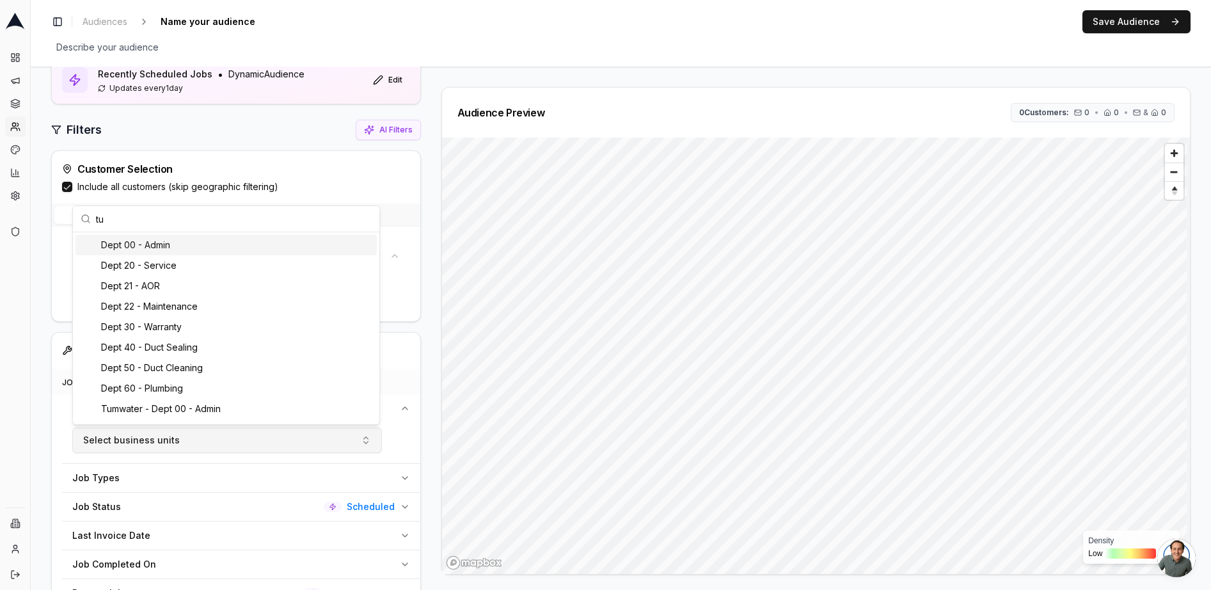
type input "tum"
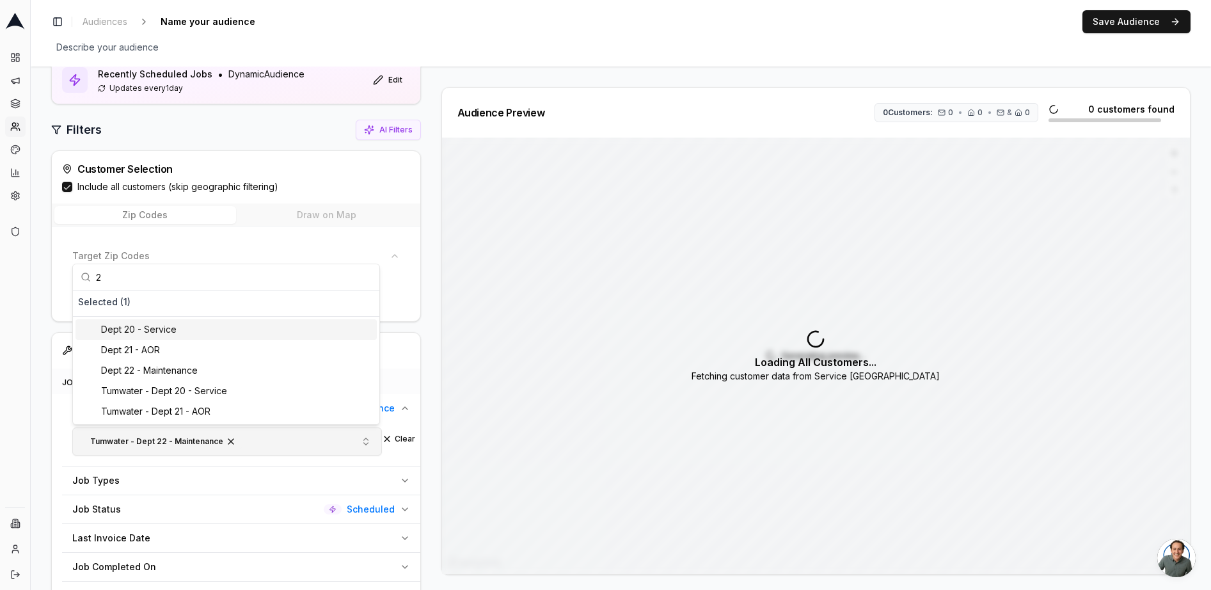
type input "22"
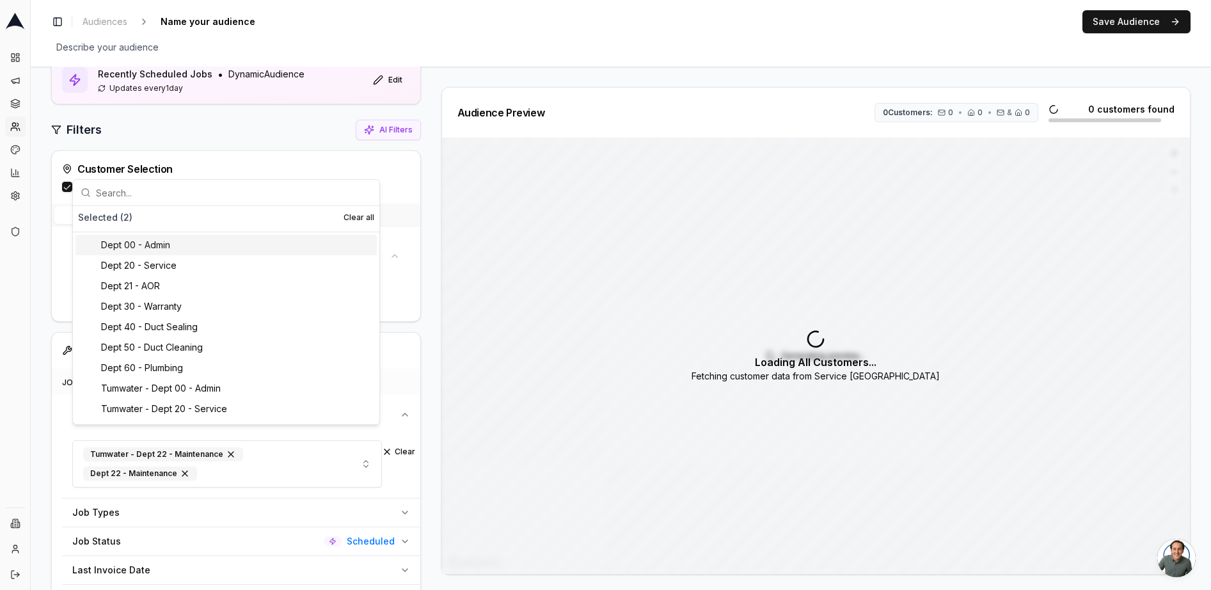
click at [427, 426] on div "Audience Configuration Recently Scheduled Jobs • Dynamic Audience Updates every…" at bounding box center [241, 535] width 380 height 1015
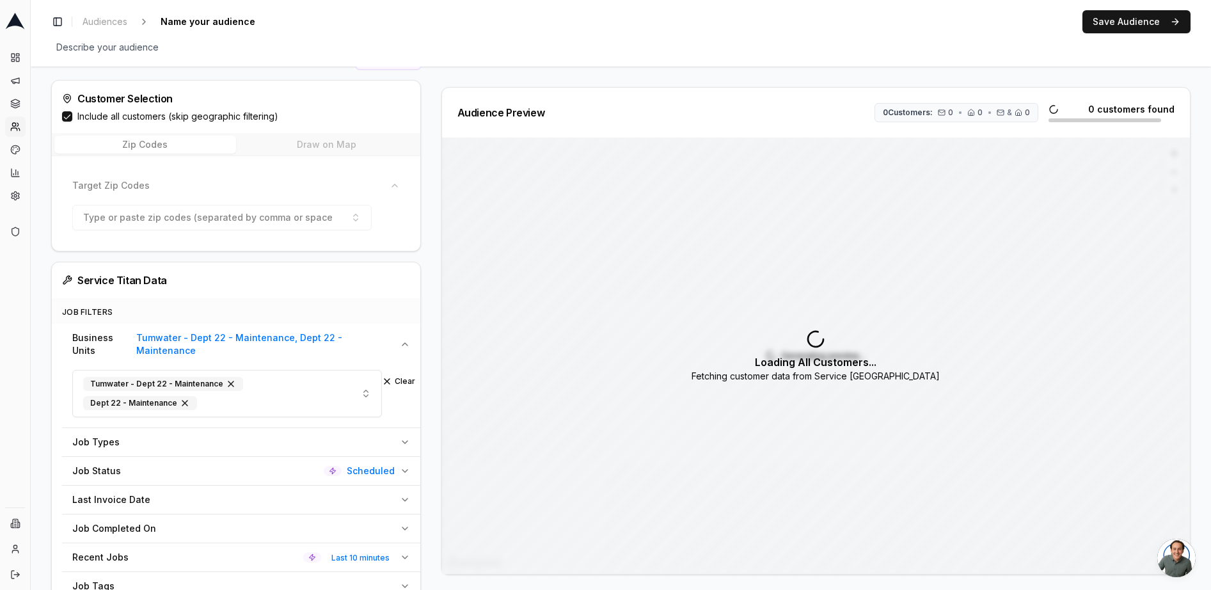
scroll to position [139, 0]
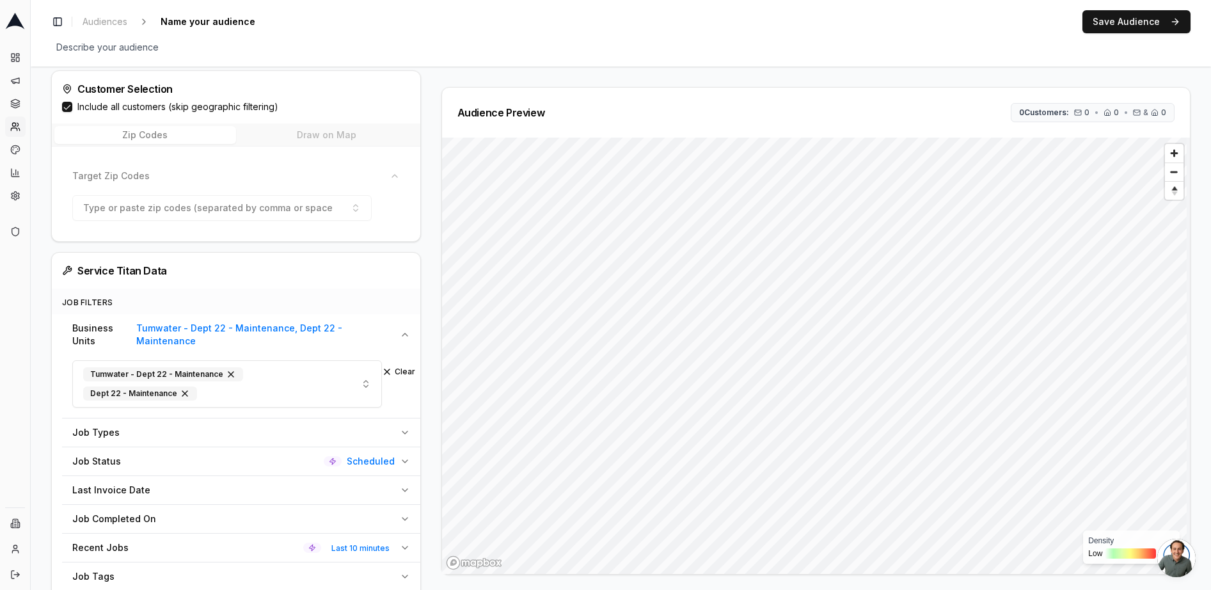
click at [406, 456] on icon "button" at bounding box center [405, 461] width 10 height 10
click at [399, 487] on button "Clear" at bounding box center [398, 492] width 33 height 10
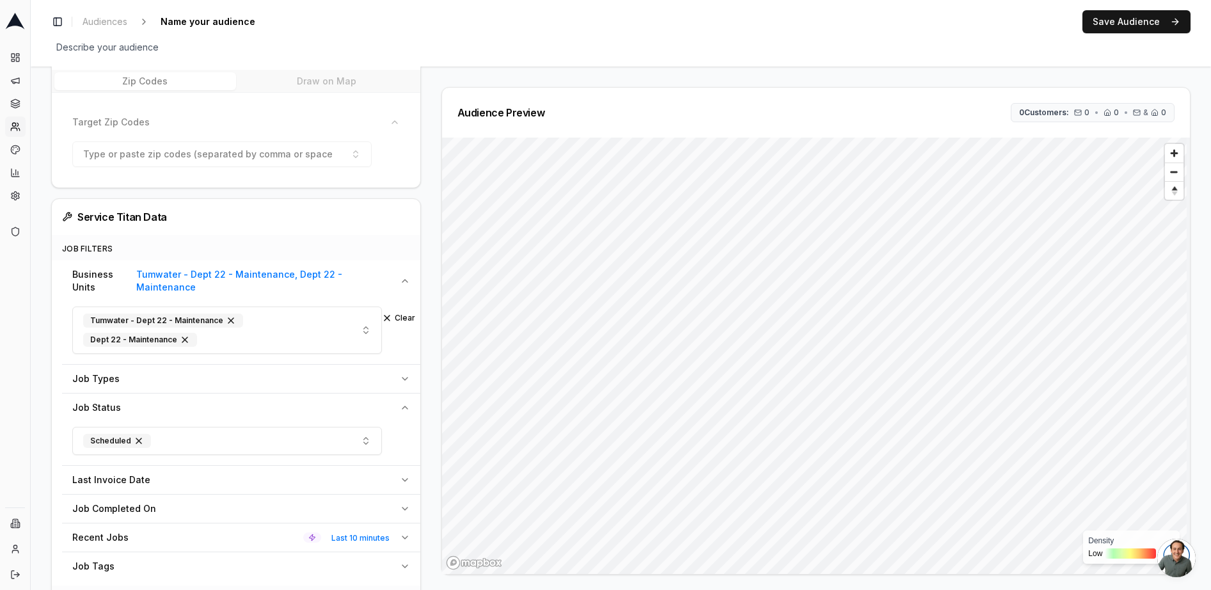
scroll to position [216, 0]
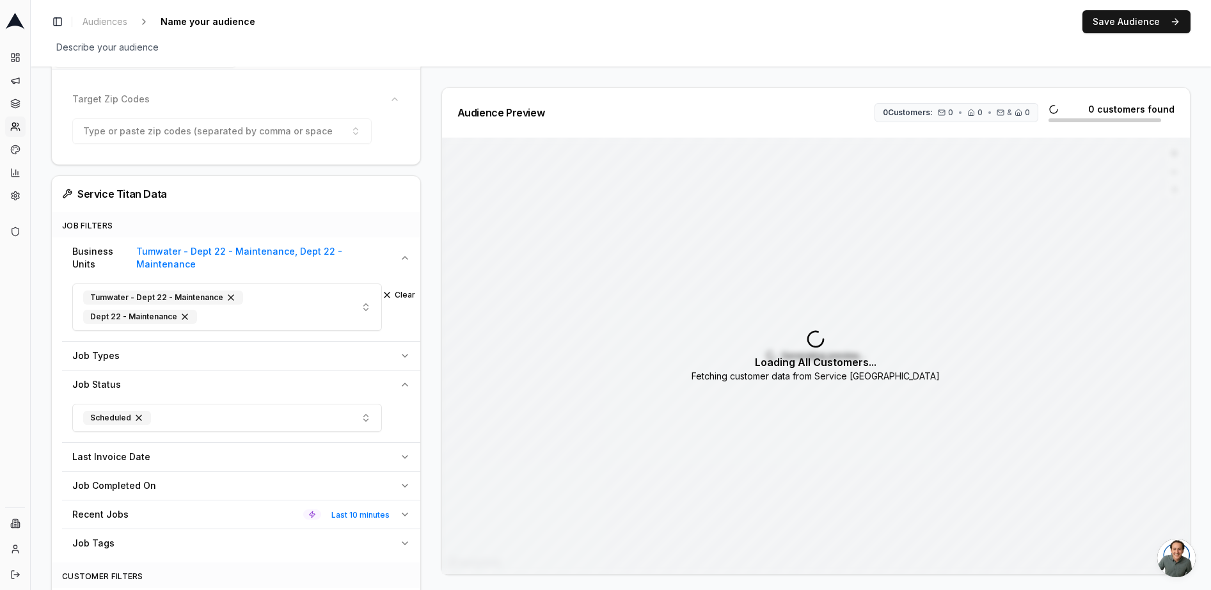
click at [404, 509] on icon "button" at bounding box center [405, 514] width 10 height 10
click at [402, 540] on button "Clear" at bounding box center [398, 545] width 33 height 10
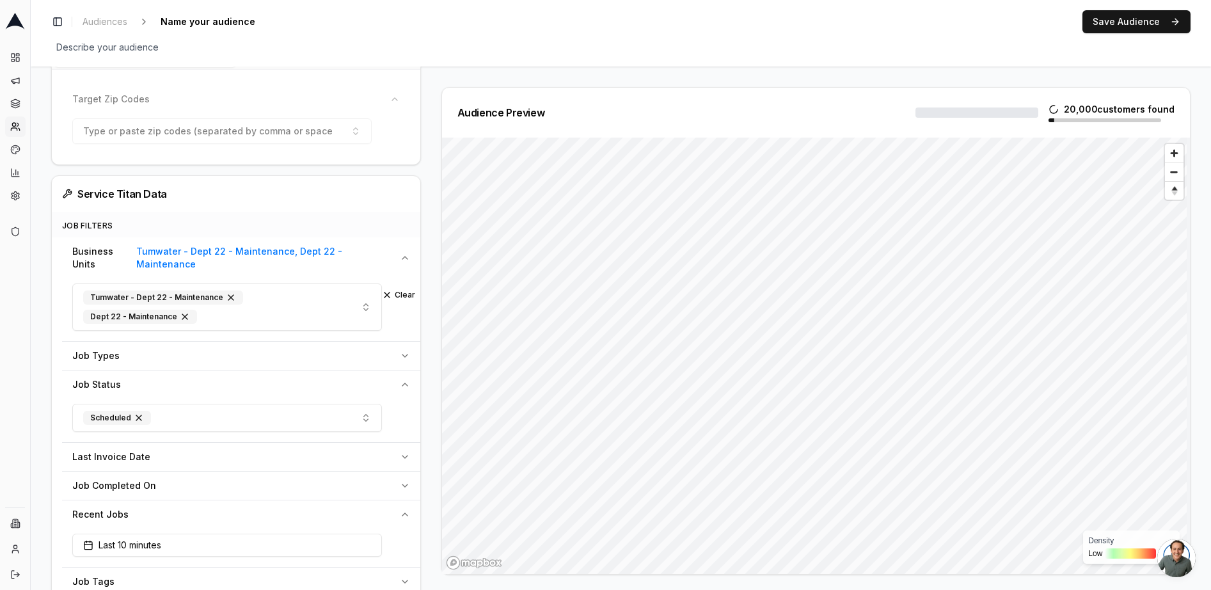
click at [403, 452] on icon "button" at bounding box center [405, 457] width 10 height 10
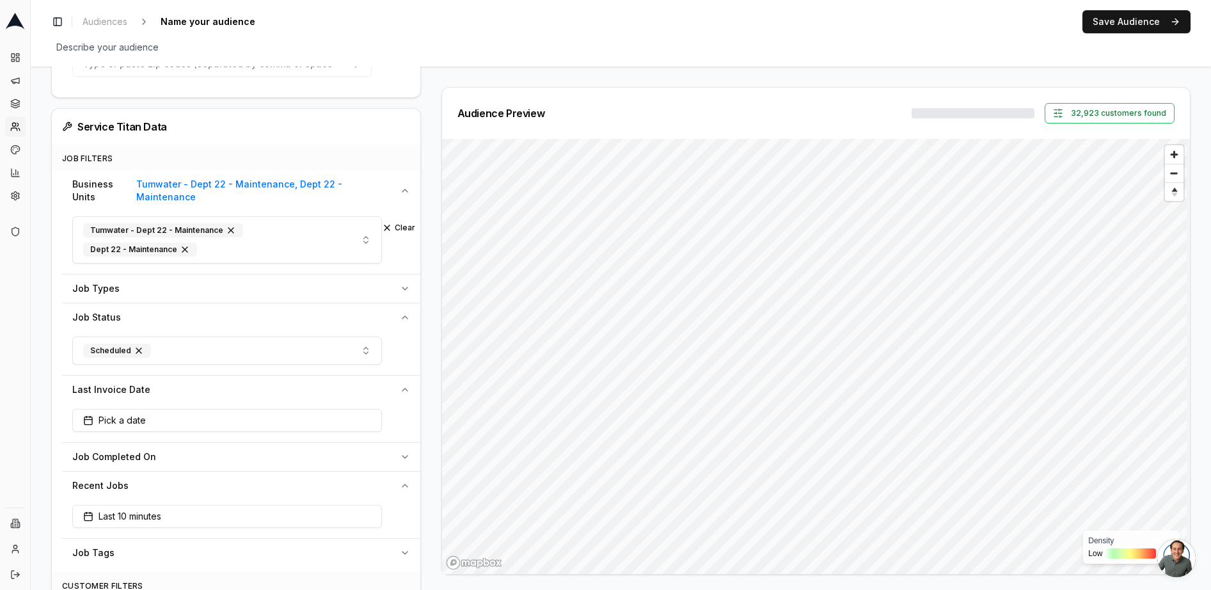
scroll to position [355, 0]
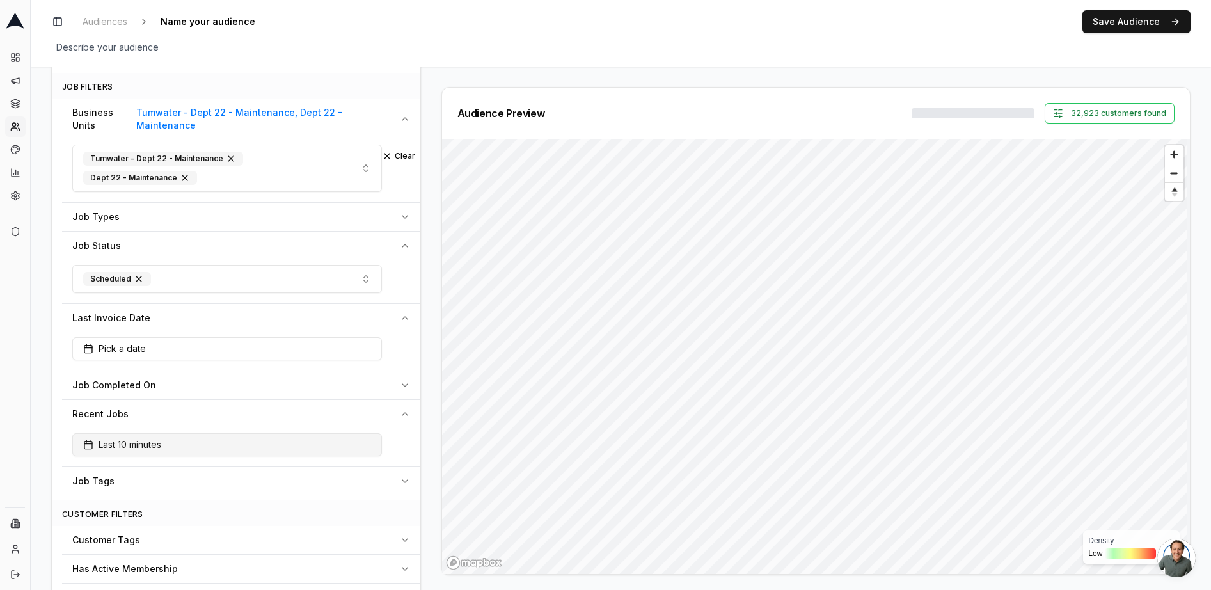
click at [331, 433] on button "Last 10 minutes" at bounding box center [227, 444] width 310 height 23
click at [196, 379] on div "Job Completed On" at bounding box center [233, 385] width 322 height 13
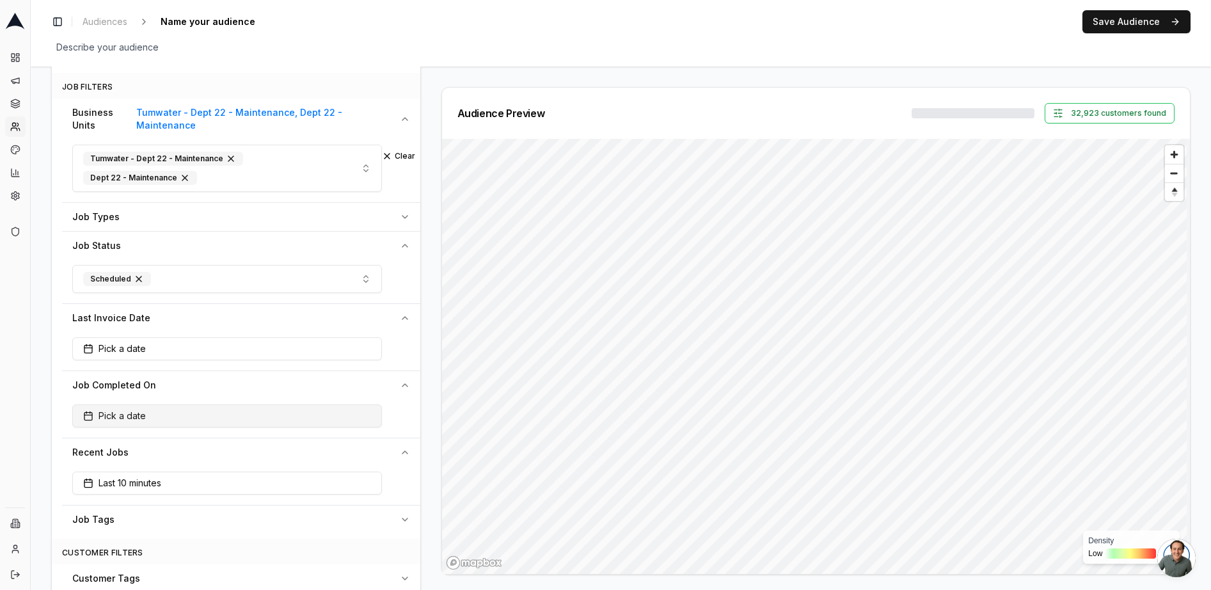
click at [152, 413] on button "Pick a date" at bounding box center [227, 415] width 310 height 23
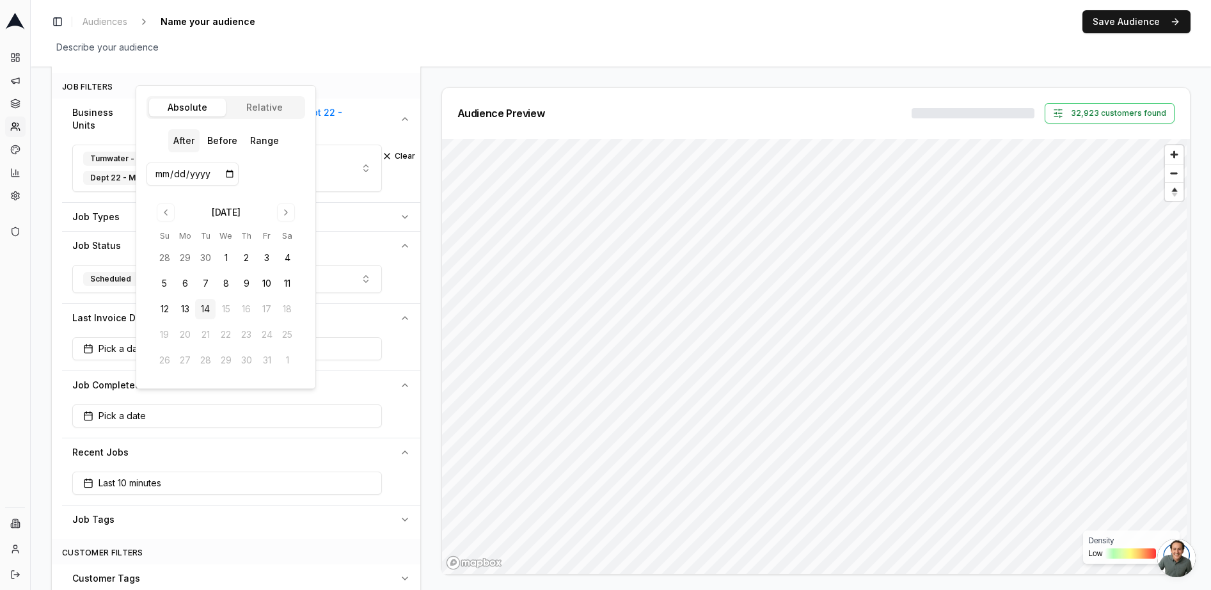
click at [275, 107] on body "Dashboard Campaigns Sequences Audiences Creatives Customer Analysis Settings Ad…" at bounding box center [605, 295] width 1211 height 590
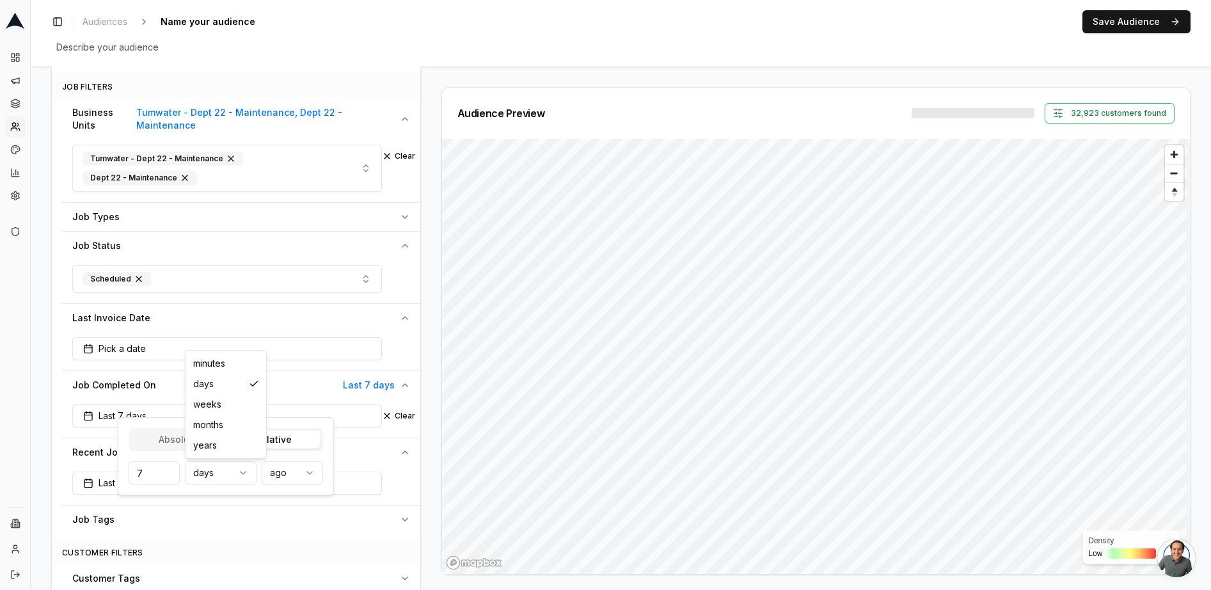
click at [211, 474] on html "Dashboard Campaigns Sequences Audiences Creatives Customer Analysis Settings Ad…" at bounding box center [605, 295] width 1211 height 590
click at [156, 473] on input "7" at bounding box center [154, 472] width 51 height 23
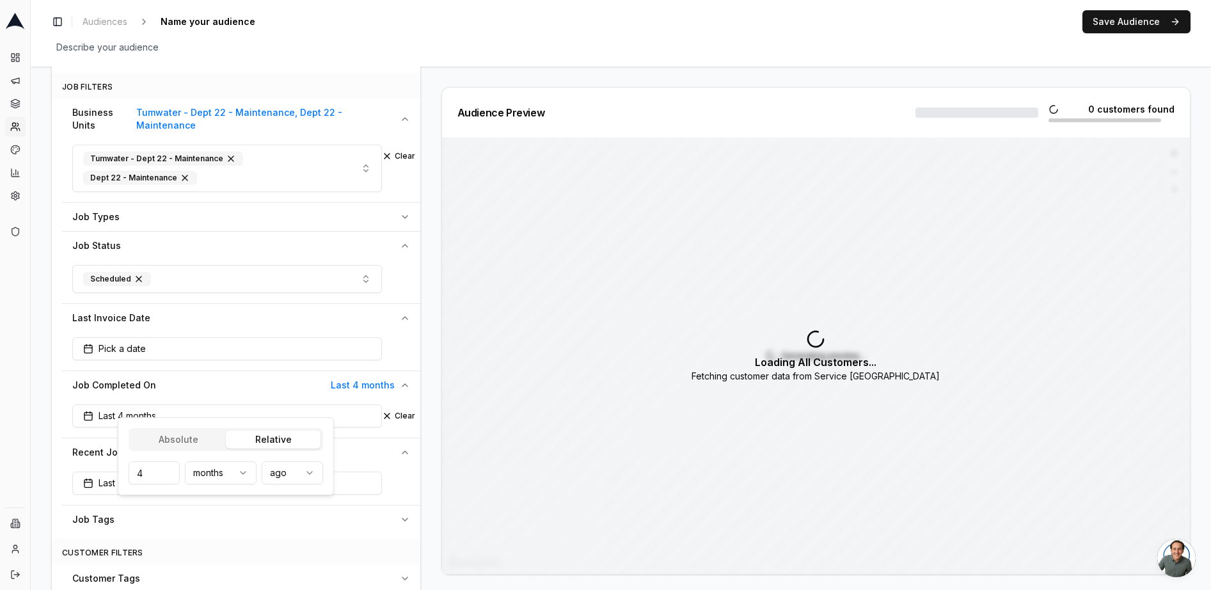
type input "3"
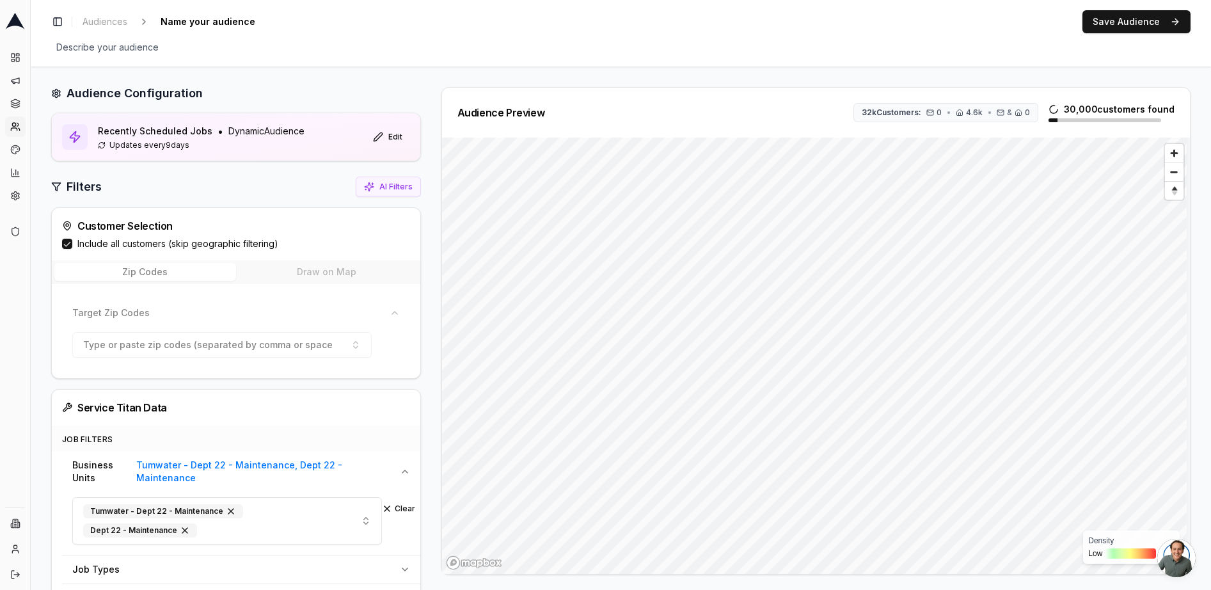
scroll to position [0, 0]
click at [224, 22] on span "Name your audience" at bounding box center [207, 22] width 105 height 18
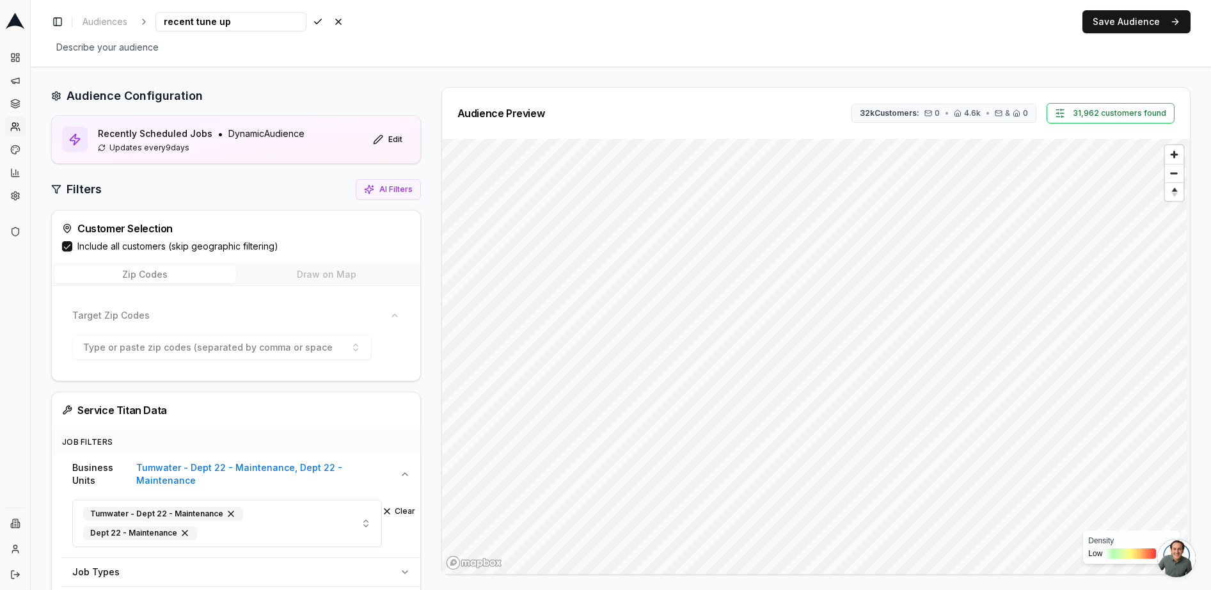
type input "recent tune ups"
click at [1124, 26] on button "Save Audience" at bounding box center [1137, 21] width 108 height 23
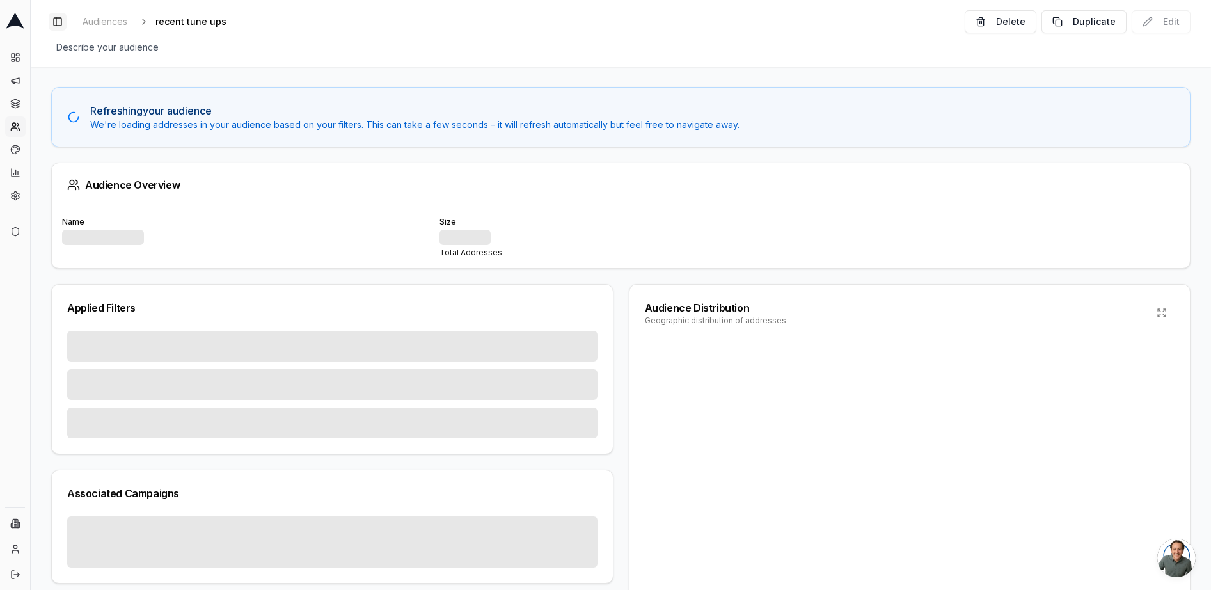
click at [59, 26] on button "Toggle Sidebar" at bounding box center [58, 22] width 18 height 18
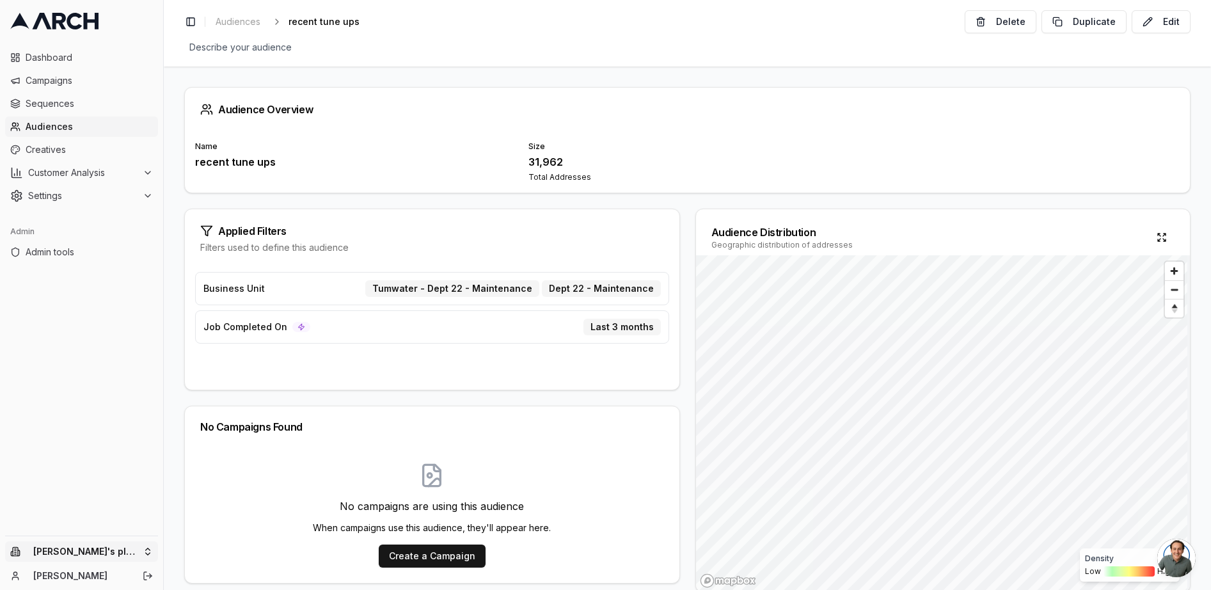
click at [122, 548] on html "Dashboard Campaigns Sequences Audiences Creatives Customer Analysis Settings Ad…" at bounding box center [605, 295] width 1211 height 590
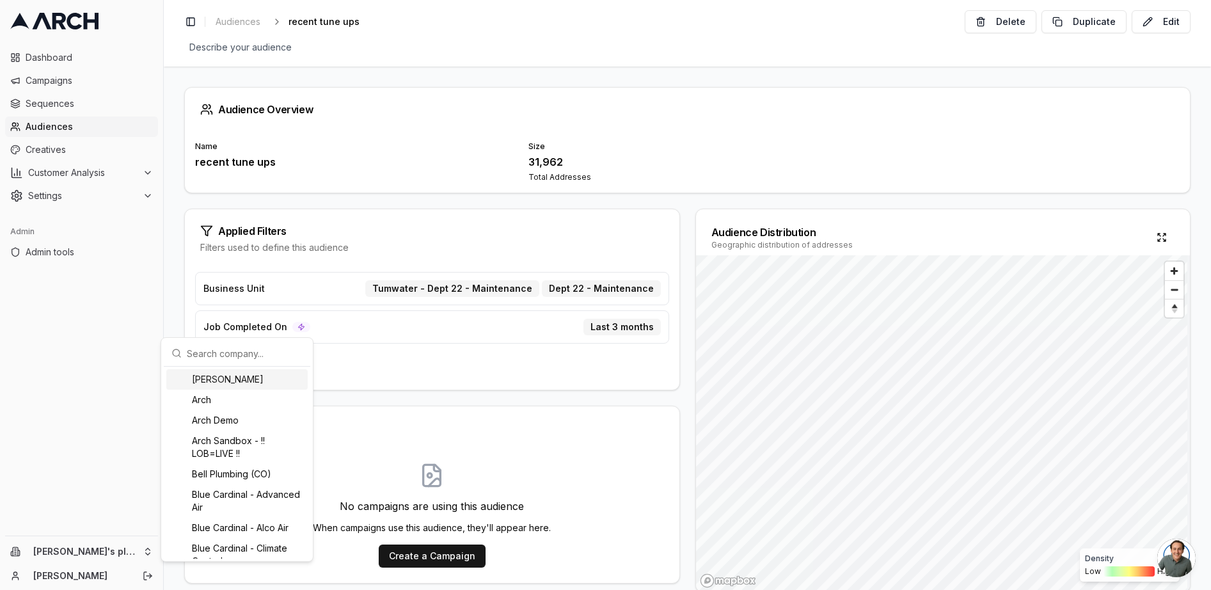
click at [352, 155] on html "Dashboard Campaigns Sequences Audiences Creatives Customer Analysis Settings Ad…" at bounding box center [605, 295] width 1211 height 590
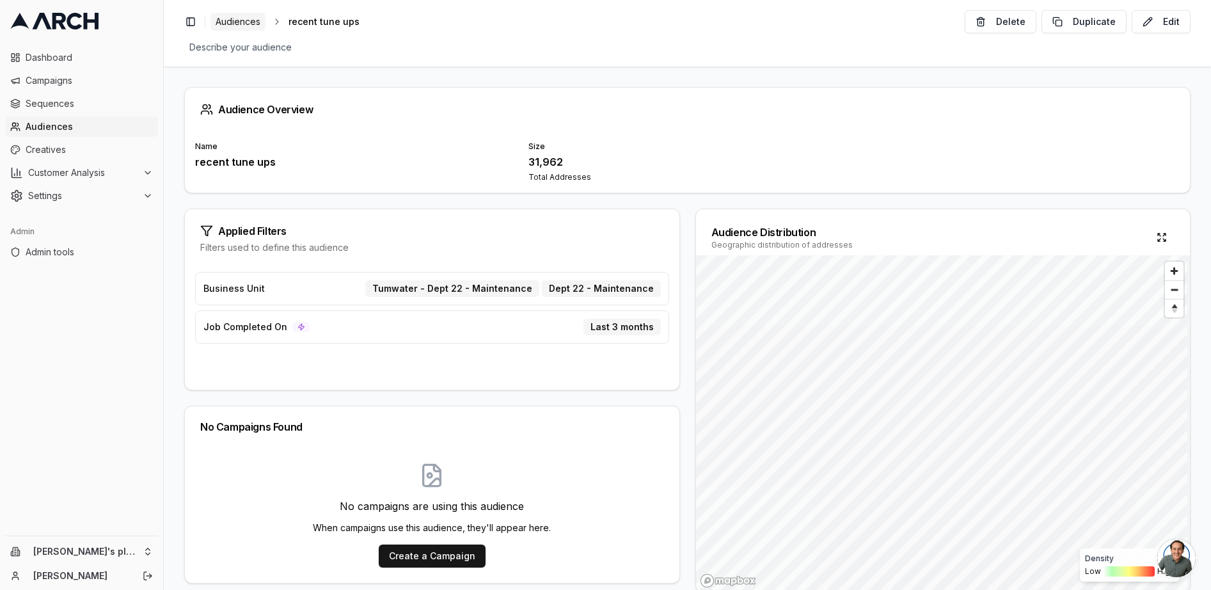
click at [263, 18] on link "Audiences" at bounding box center [238, 22] width 55 height 18
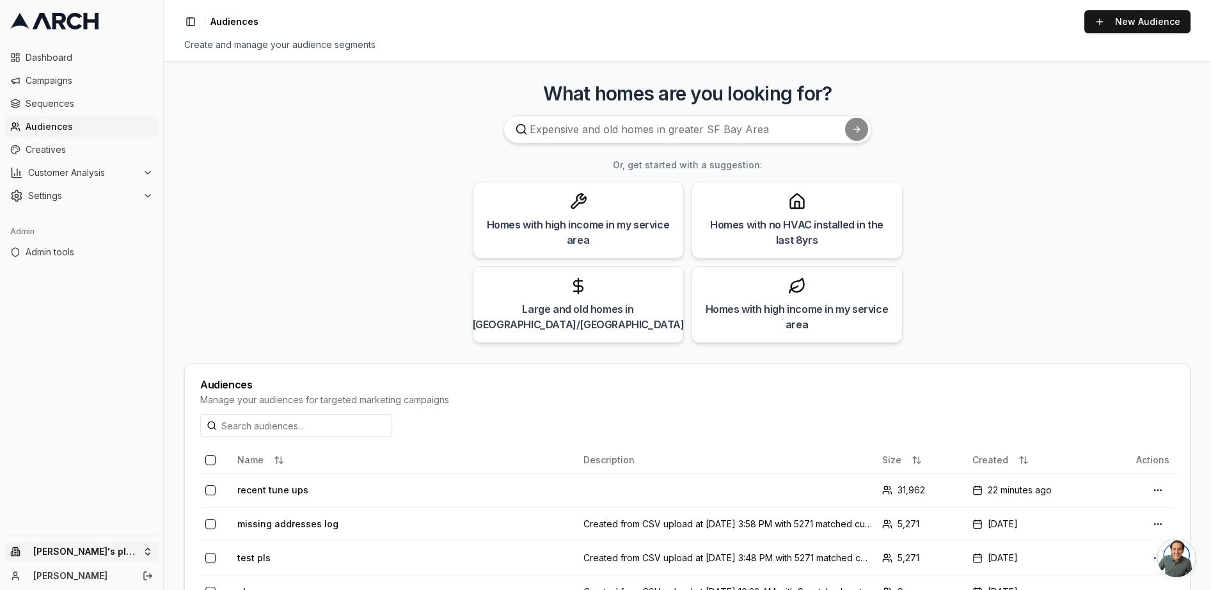
click at [109, 553] on html "Dashboard Campaigns Sequences Audiences Creatives Customer Analysis Settings Ad…" at bounding box center [605, 295] width 1211 height 590
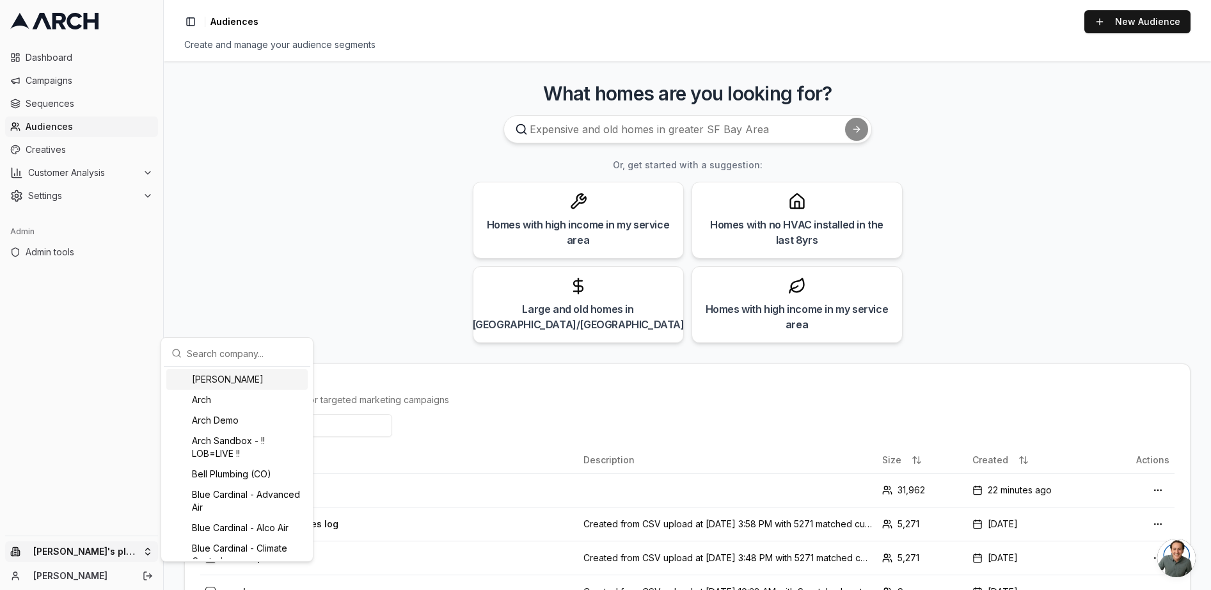
click at [225, 353] on input "text" at bounding box center [245, 353] width 116 height 26
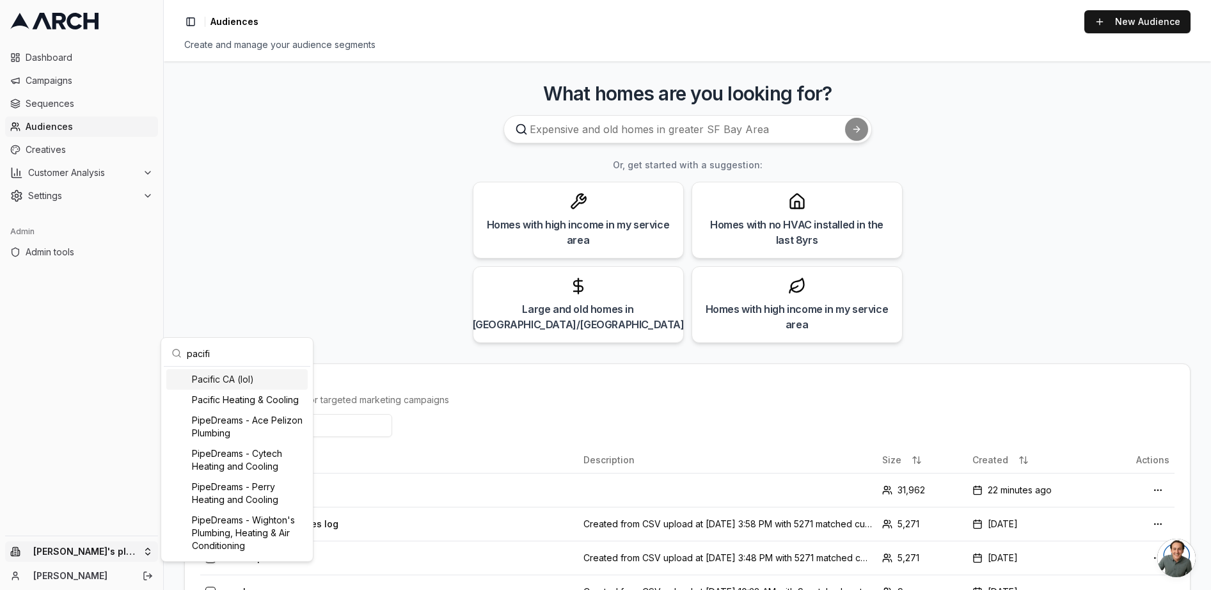
type input "pacific"
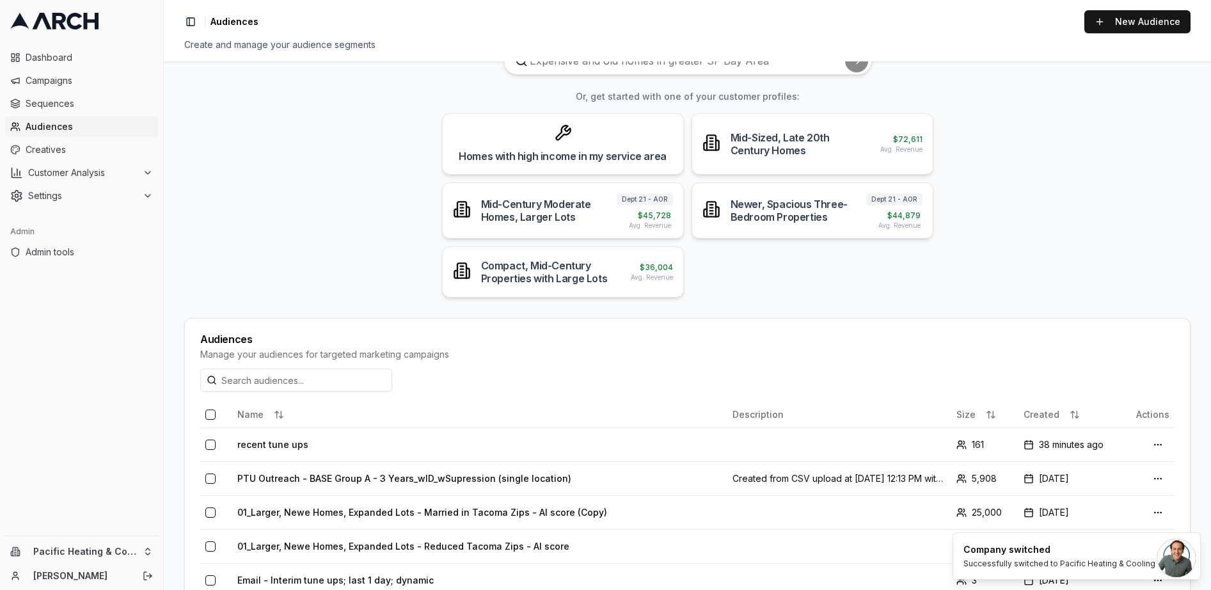
scroll to position [76, 0]
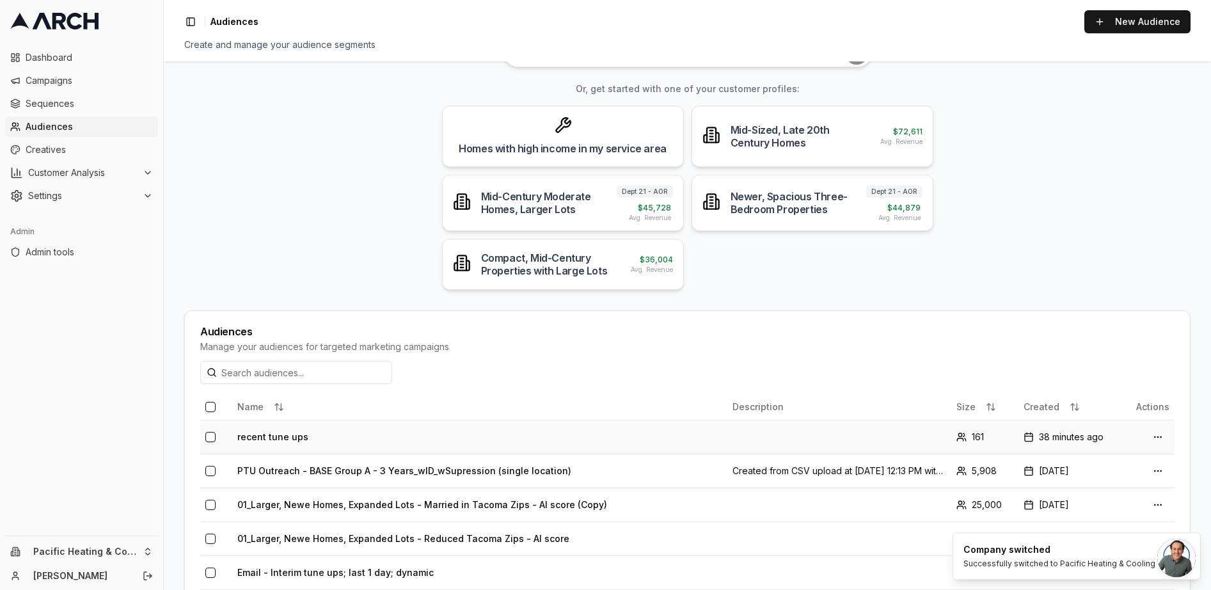
click at [254, 436] on td "recent tune ups" at bounding box center [479, 437] width 495 height 34
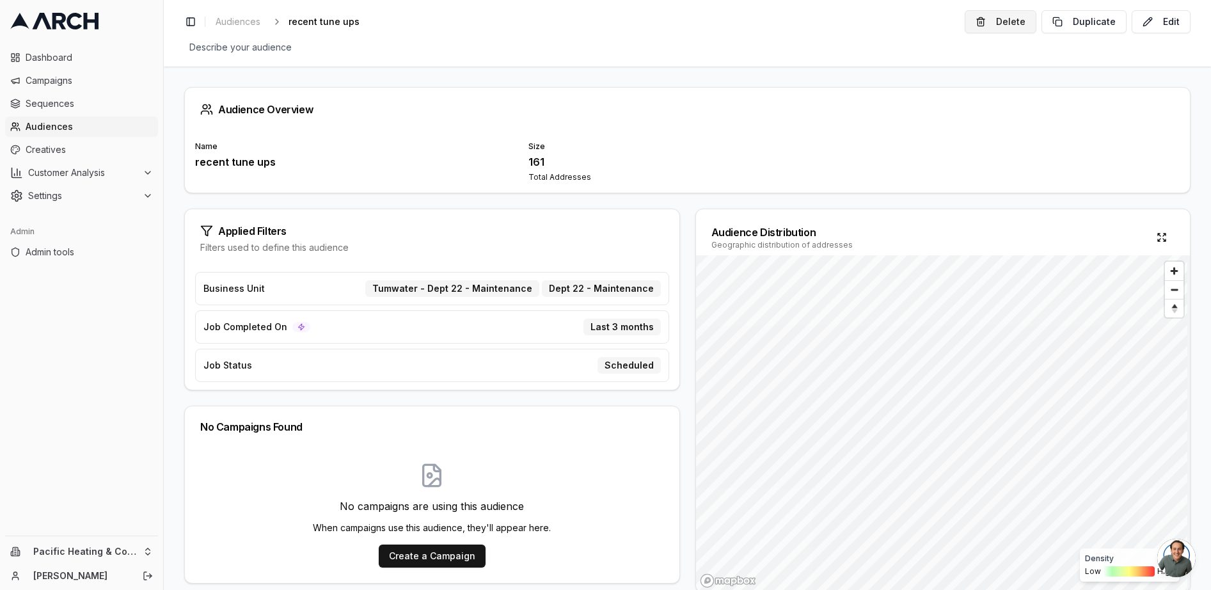
click at [1015, 28] on button "Delete" at bounding box center [1001, 21] width 72 height 23
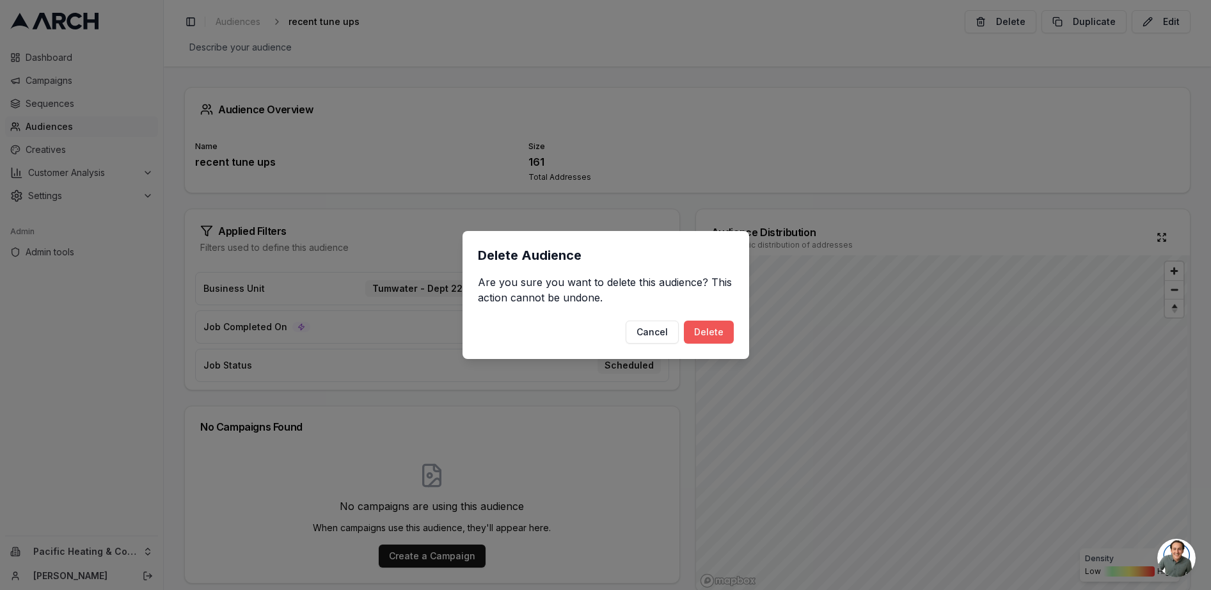
click at [715, 335] on button "Delete" at bounding box center [709, 332] width 50 height 23
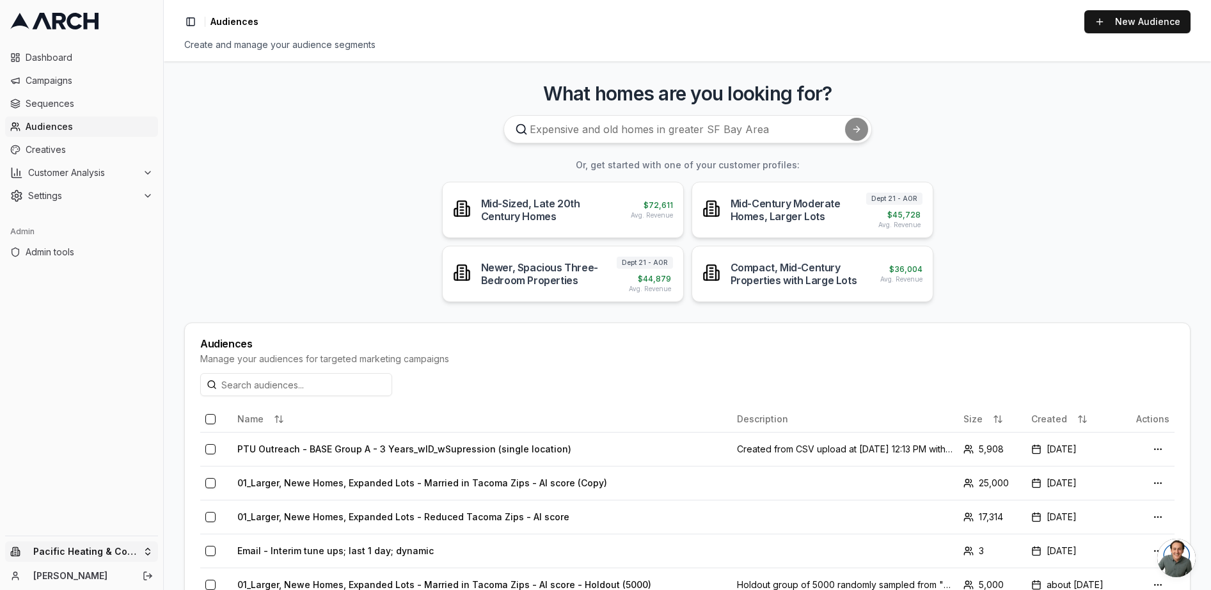
click at [67, 552] on html "Dashboard Campaigns Sequences Audiences Creatives Customer Analysis Settings Ad…" at bounding box center [605, 295] width 1211 height 590
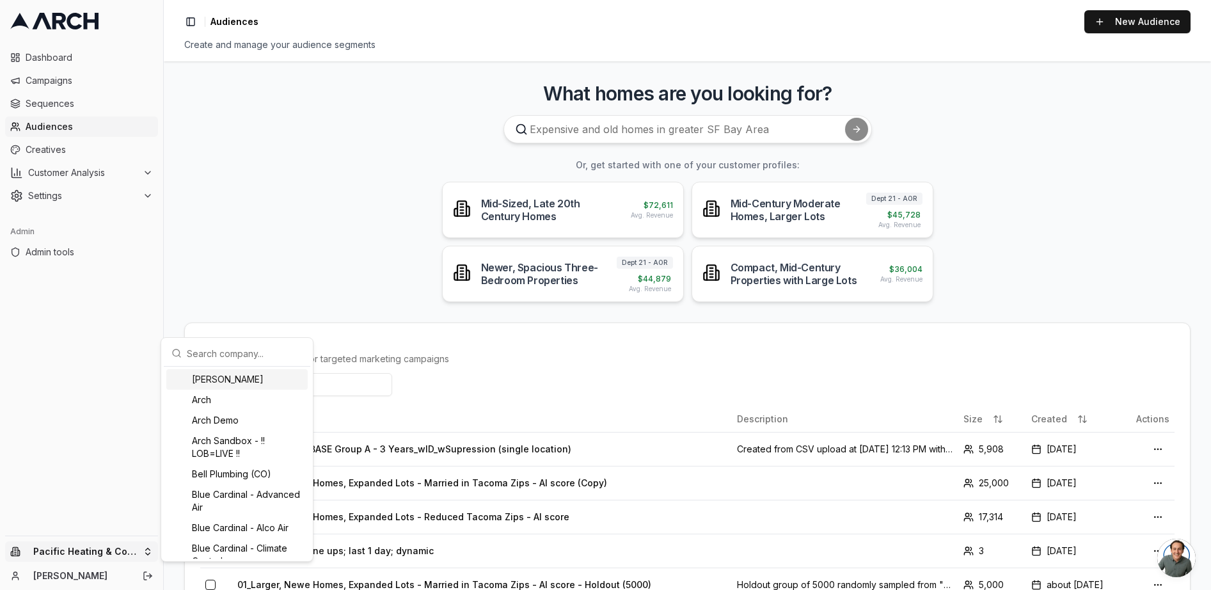
click at [245, 351] on input "text" at bounding box center [245, 353] width 116 height 26
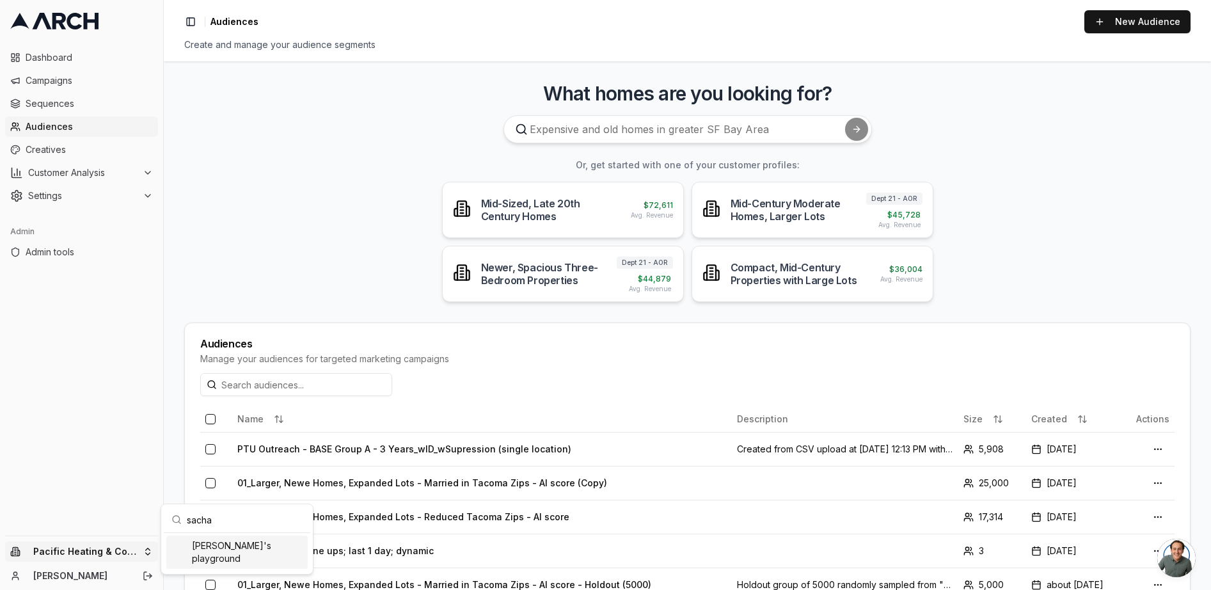
type input "sacha"
click at [223, 546] on div "Sacha's playground" at bounding box center [236, 552] width 141 height 33
